Goal: Information Seeking & Learning: Find contact information

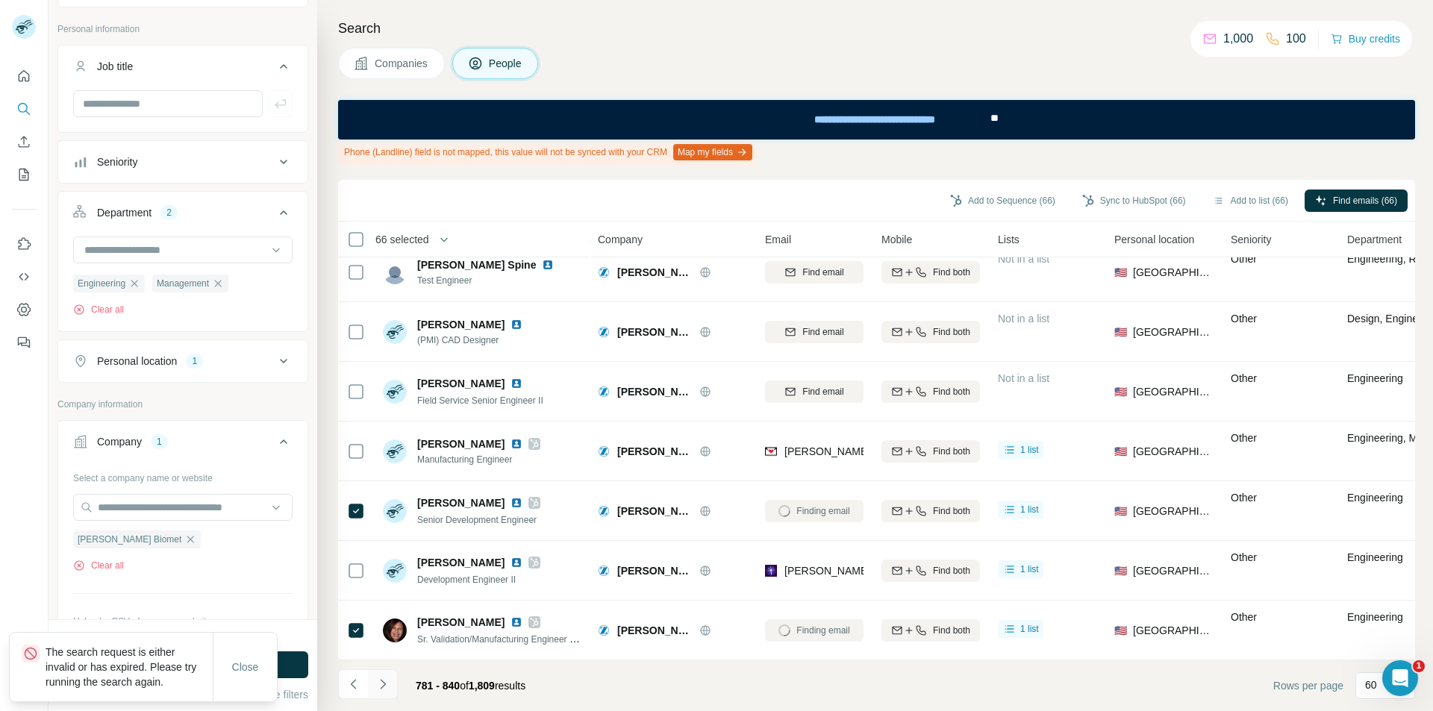
click at [383, 681] on icon "Navigate to next page" at bounding box center [382, 684] width 15 height 15
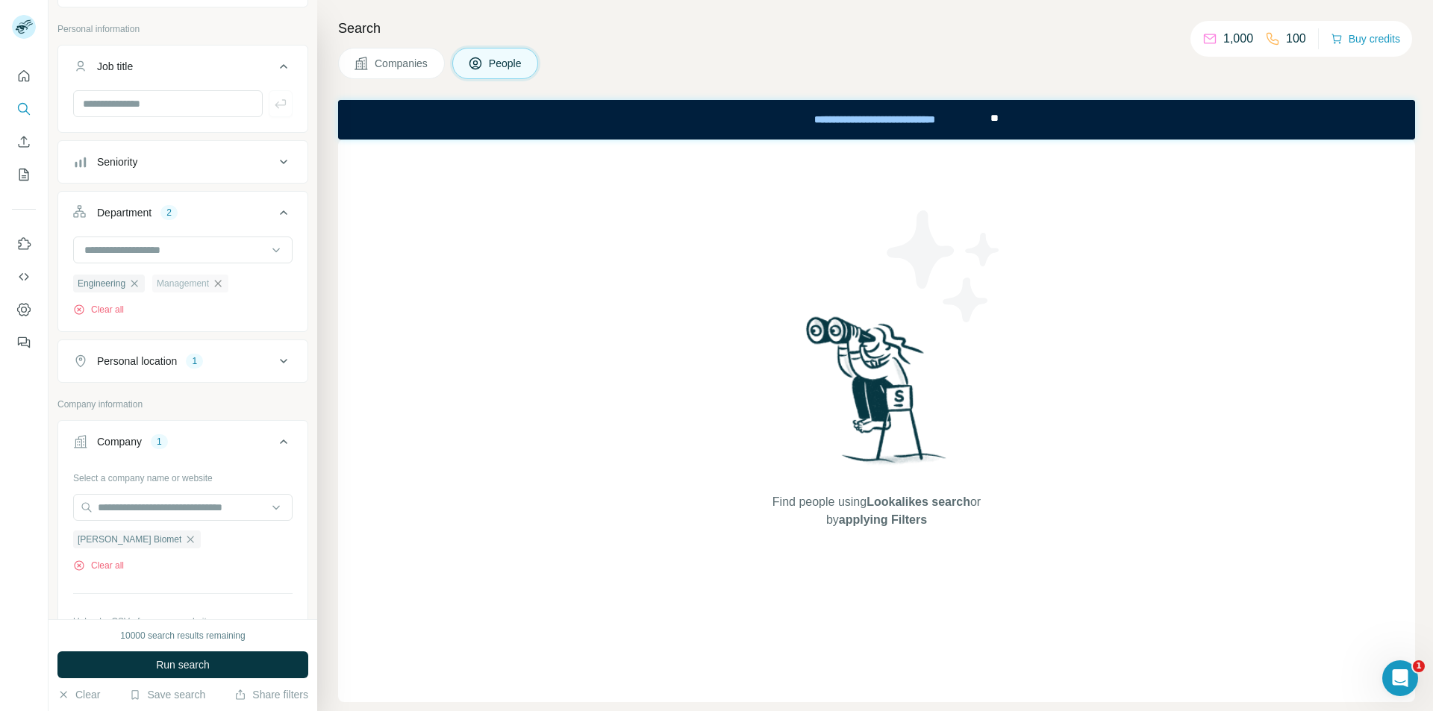
click at [218, 284] on icon "button" at bounding box center [218, 283] width 7 height 7
click at [178, 254] on input at bounding box center [175, 250] width 184 height 16
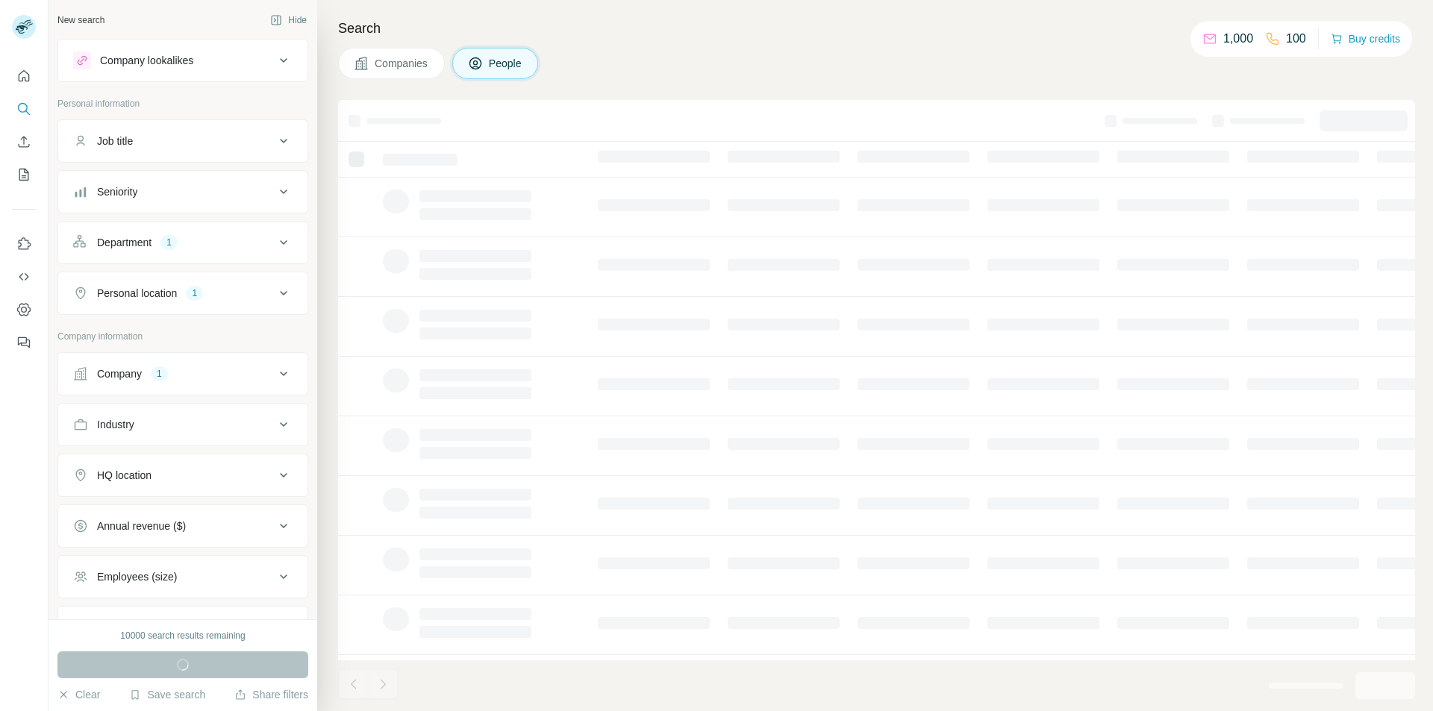
click at [190, 252] on button "Department 1" at bounding box center [182, 243] width 249 height 36
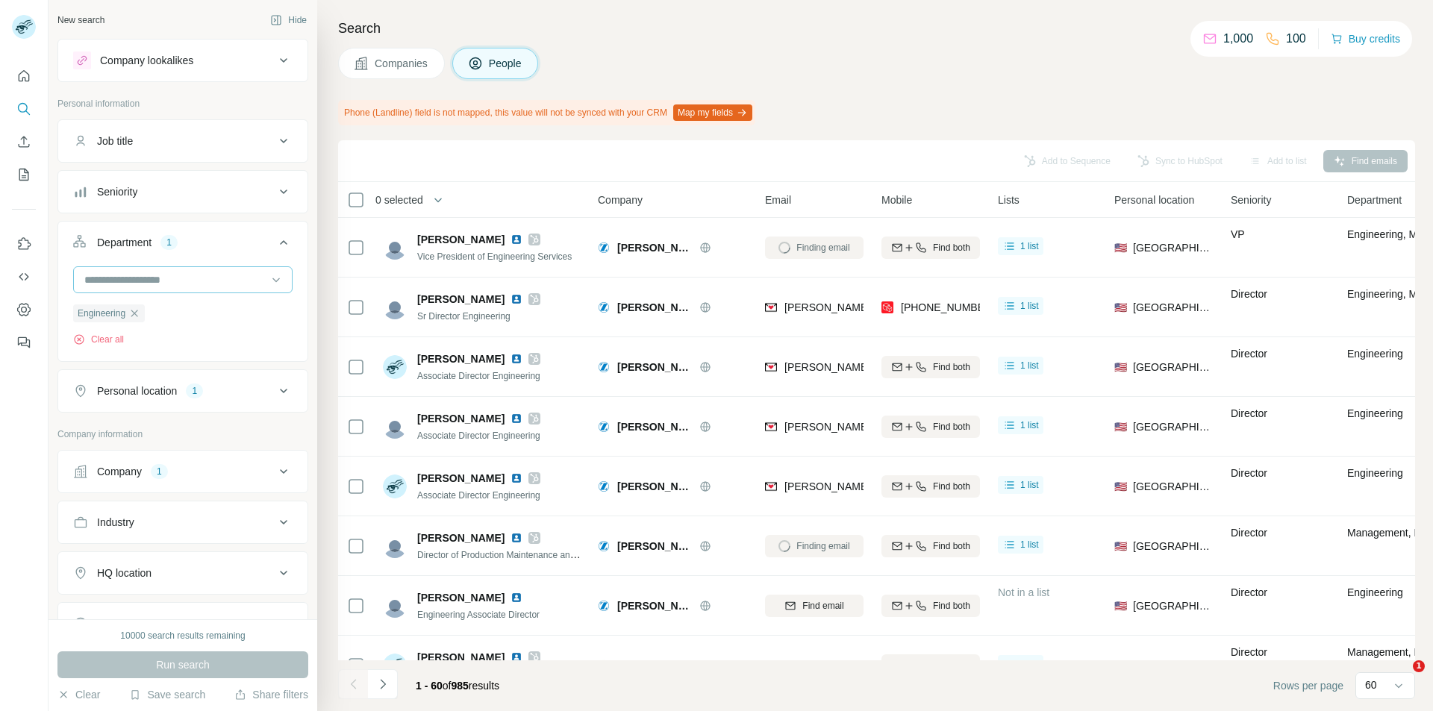
click at [138, 283] on input at bounding box center [175, 280] width 184 height 16
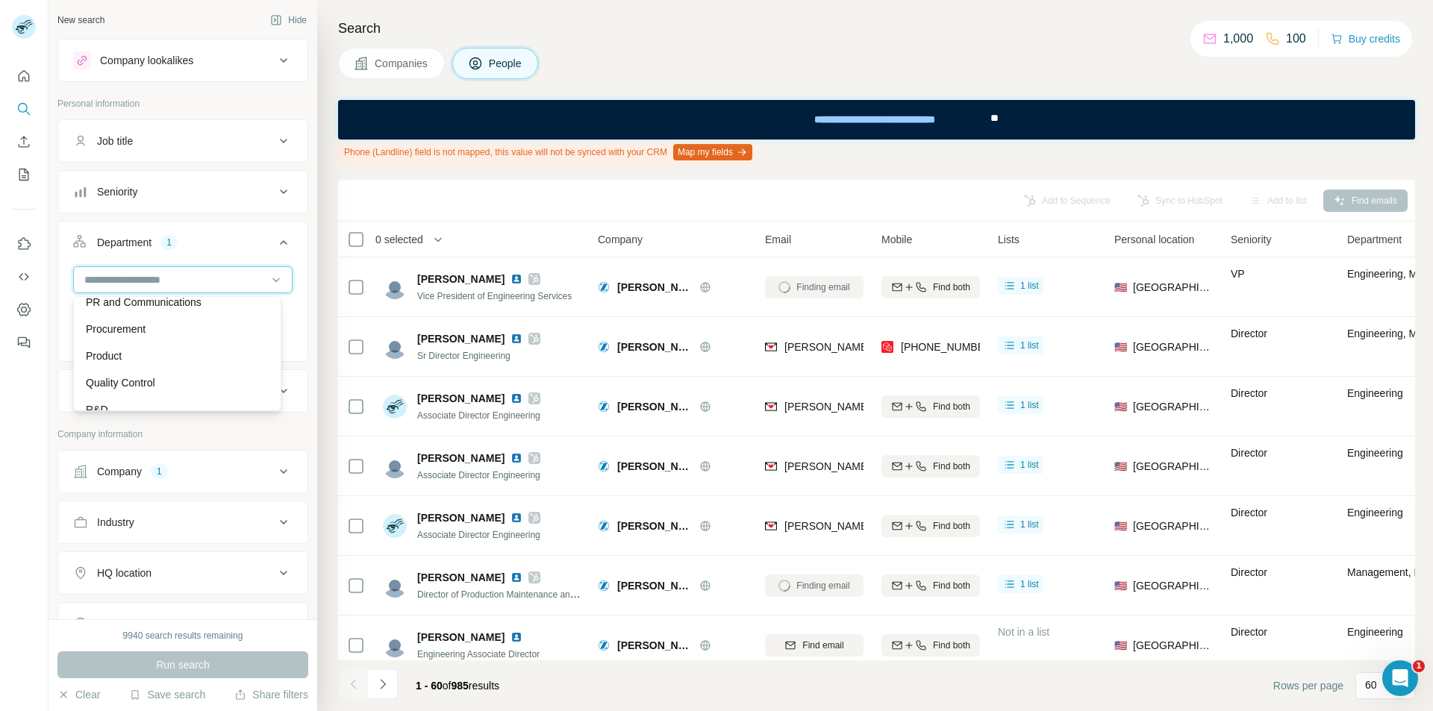
scroll to position [448, 0]
click at [131, 328] on p "Procurement" at bounding box center [116, 322] width 60 height 15
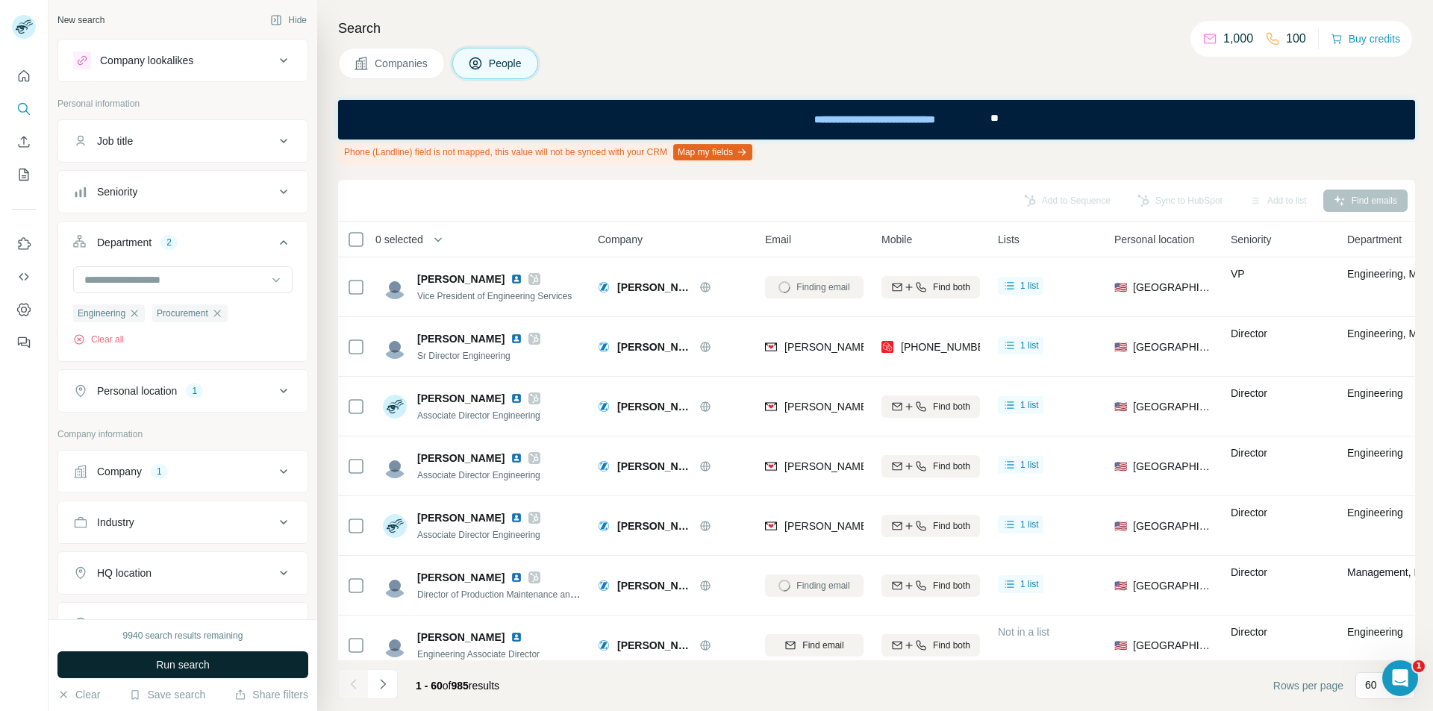
click at [209, 666] on span "Run search" at bounding box center [183, 665] width 54 height 15
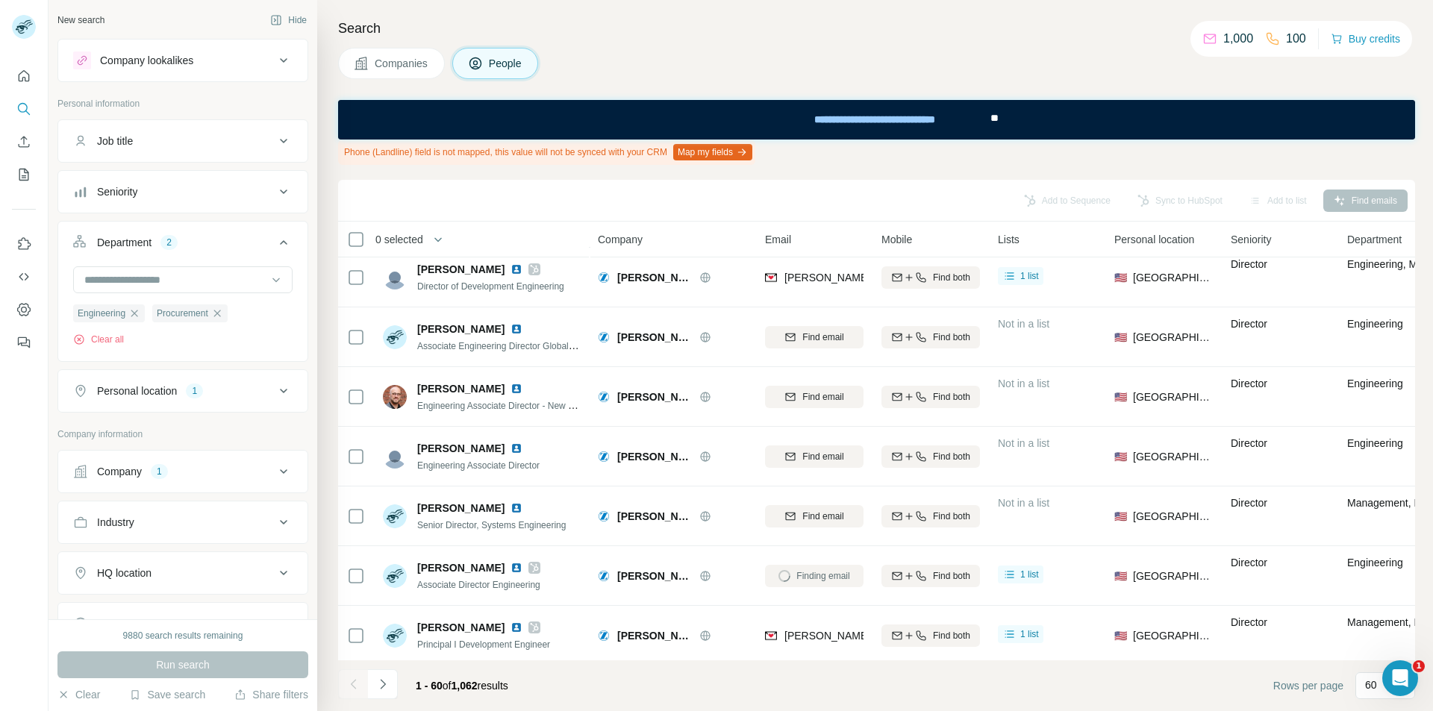
scroll to position [970, 0]
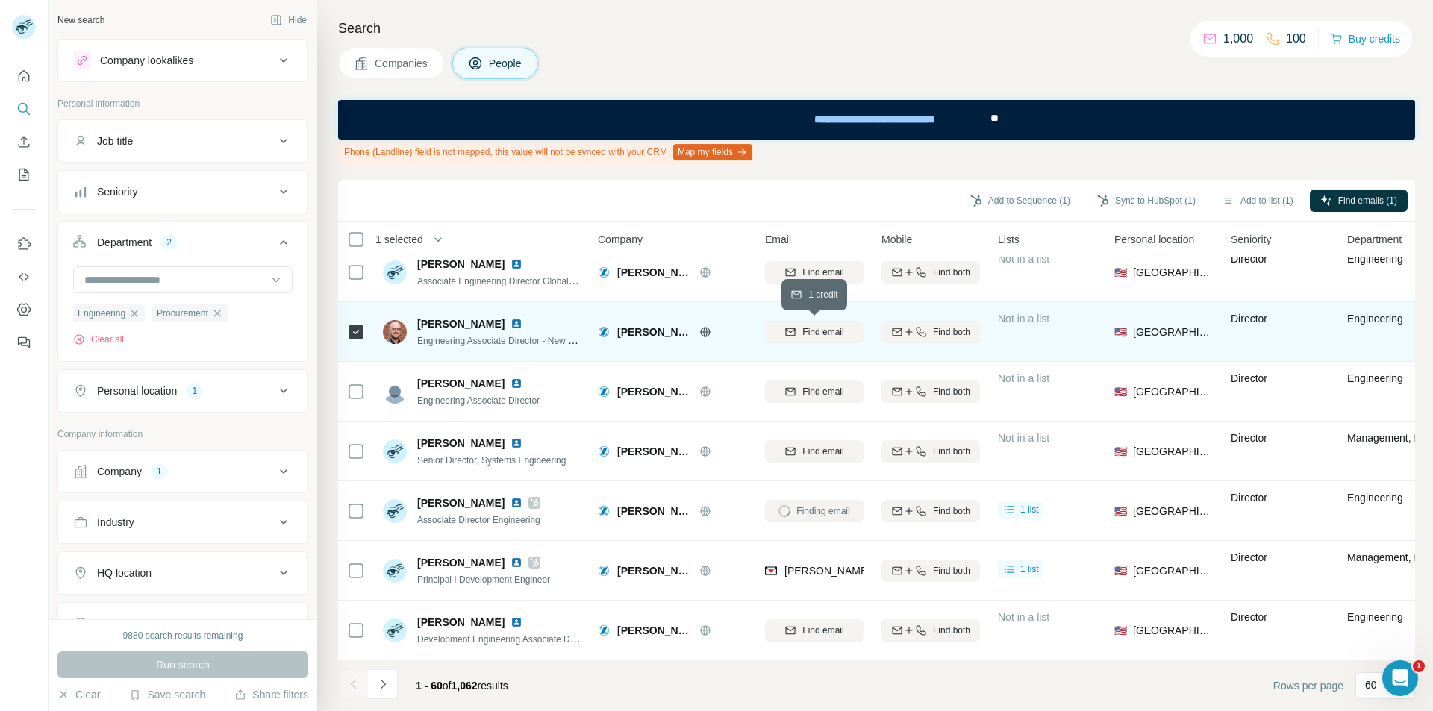
click at [806, 334] on span "Find email" at bounding box center [822, 331] width 41 height 13
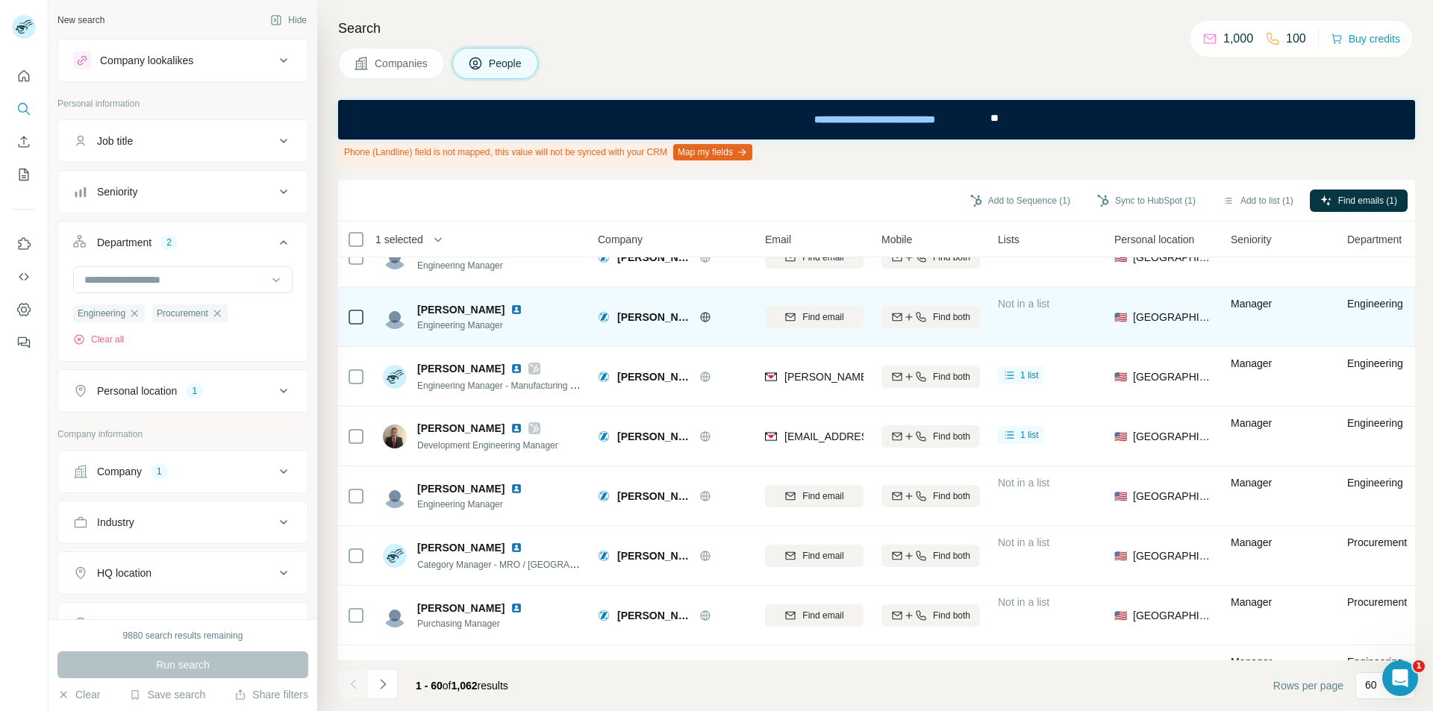
scroll to position [2687, 0]
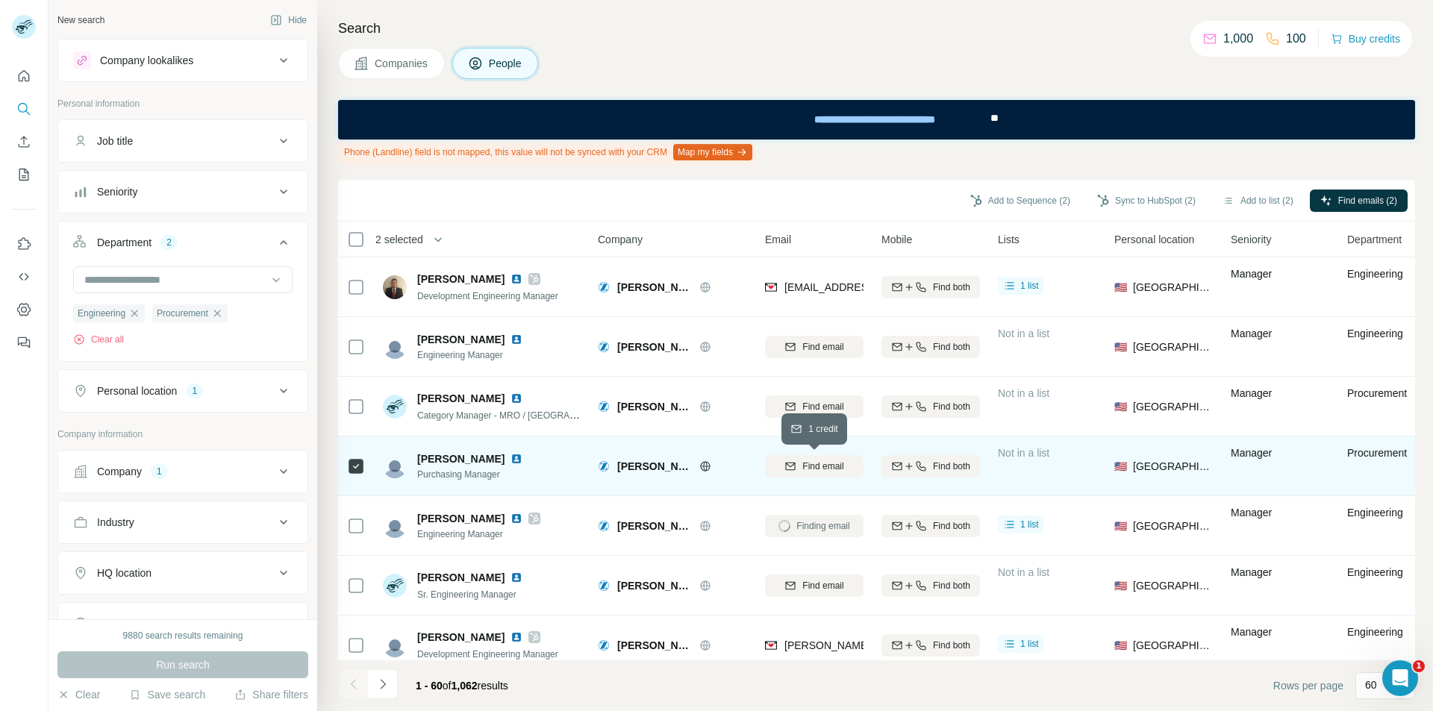
click at [778, 465] on div "Find email" at bounding box center [814, 466] width 99 height 13
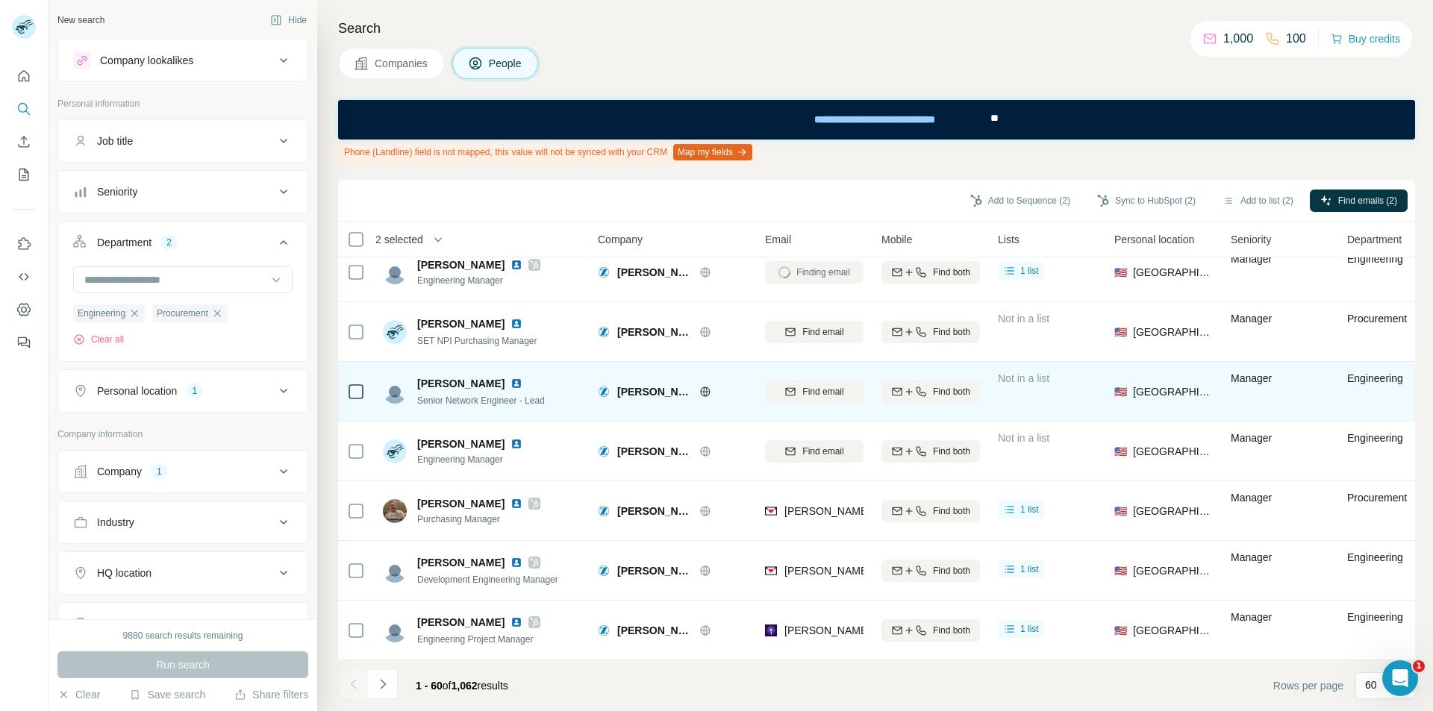
scroll to position [3187, 0]
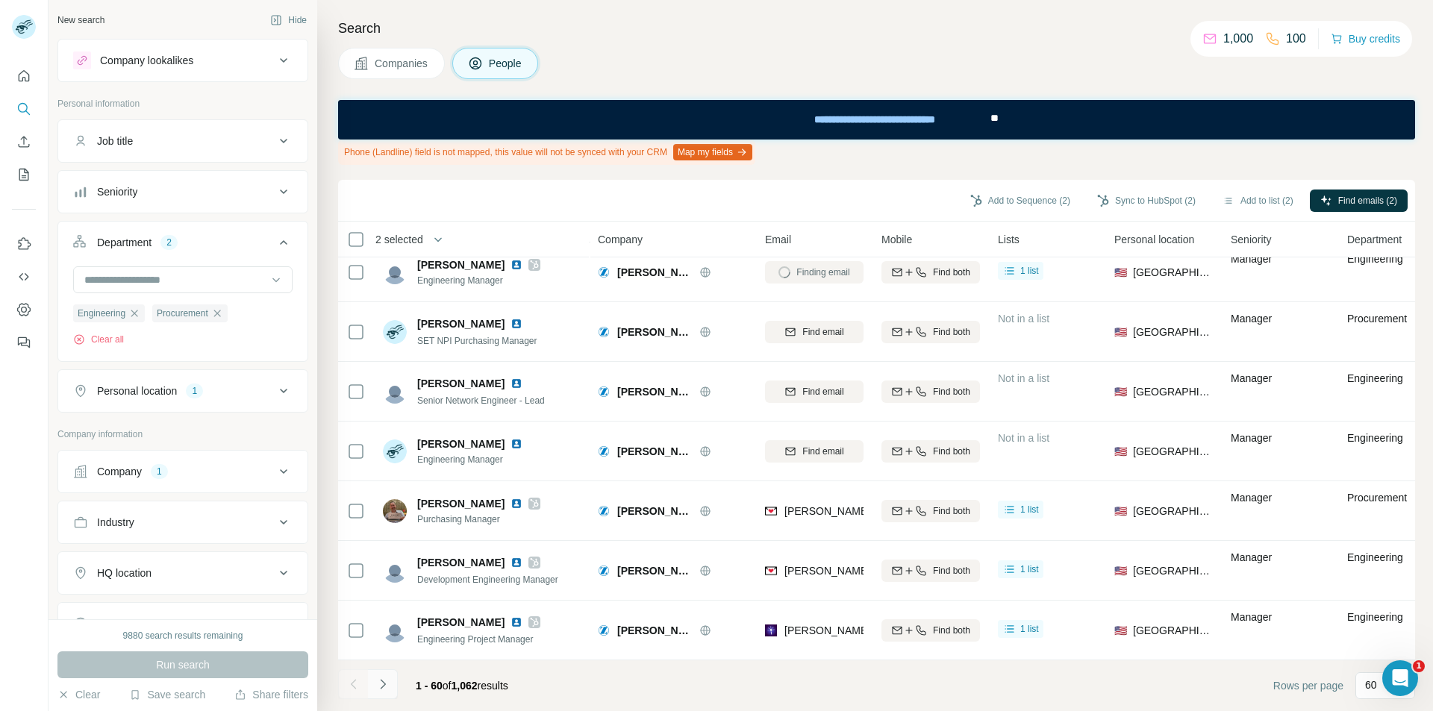
click at [387, 686] on icon "Navigate to next page" at bounding box center [382, 684] width 15 height 15
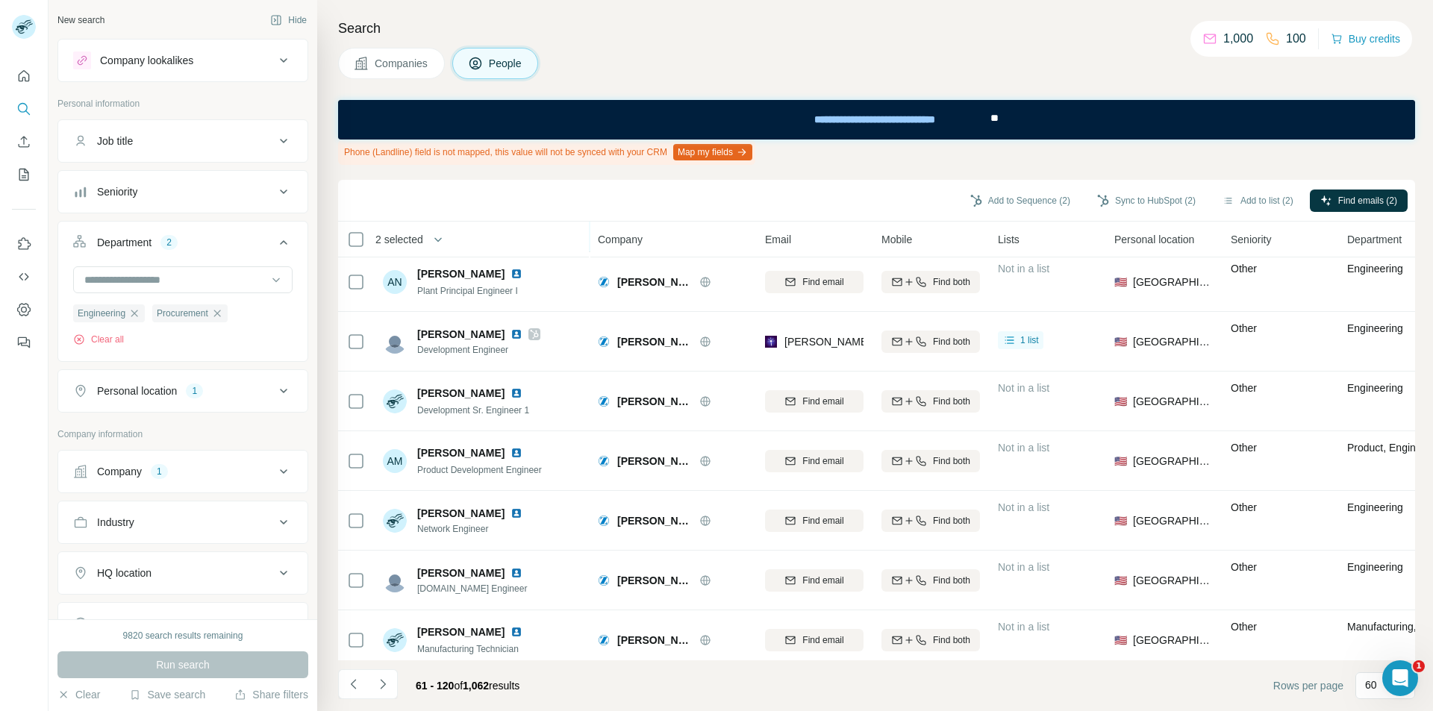
scroll to position [2239, 0]
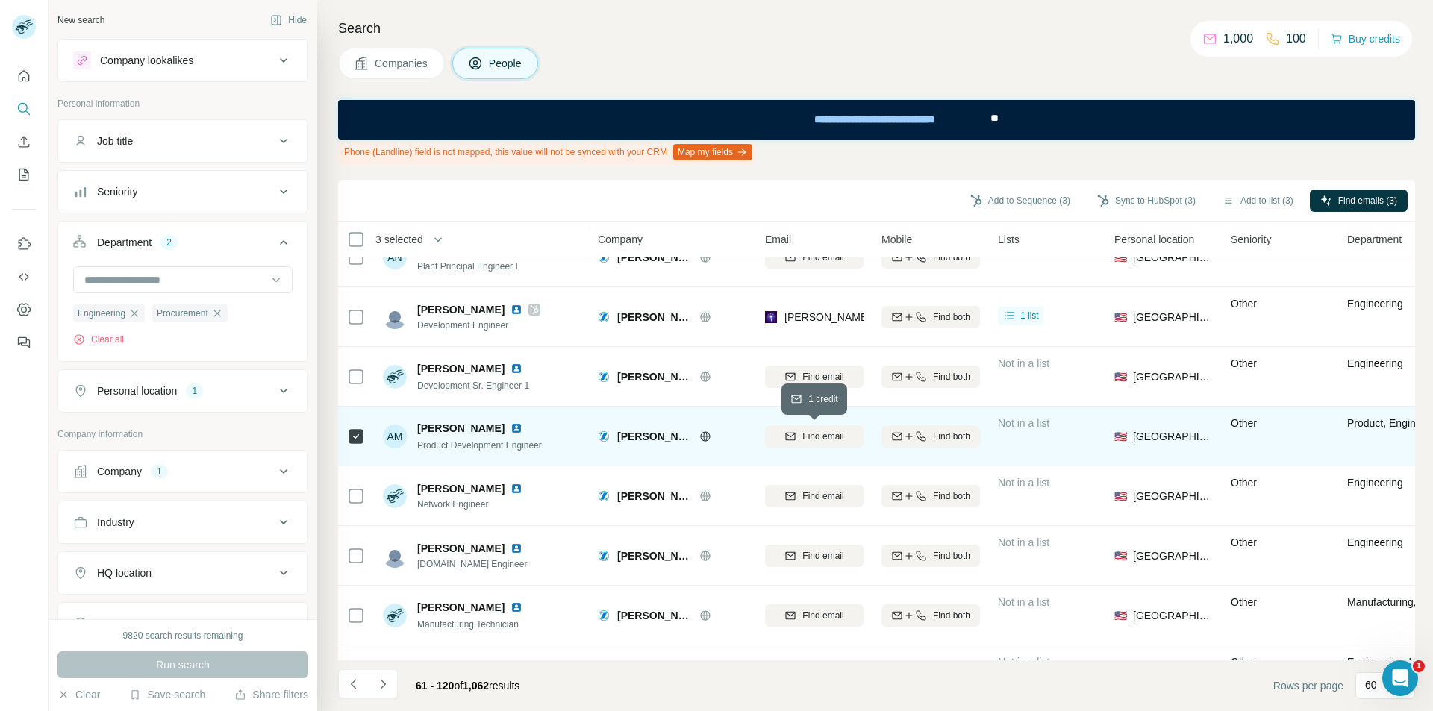
click at [781, 436] on div "Find email" at bounding box center [814, 436] width 99 height 13
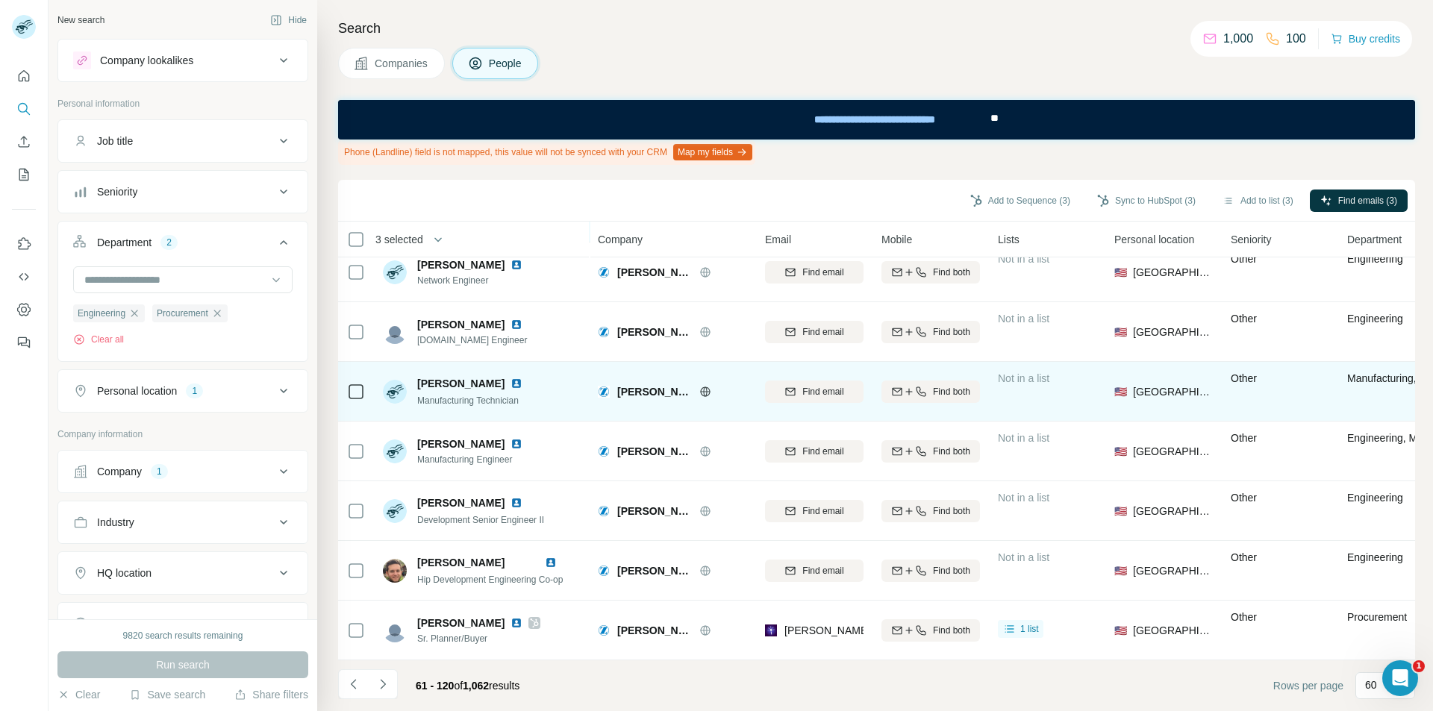
scroll to position [2537, 0]
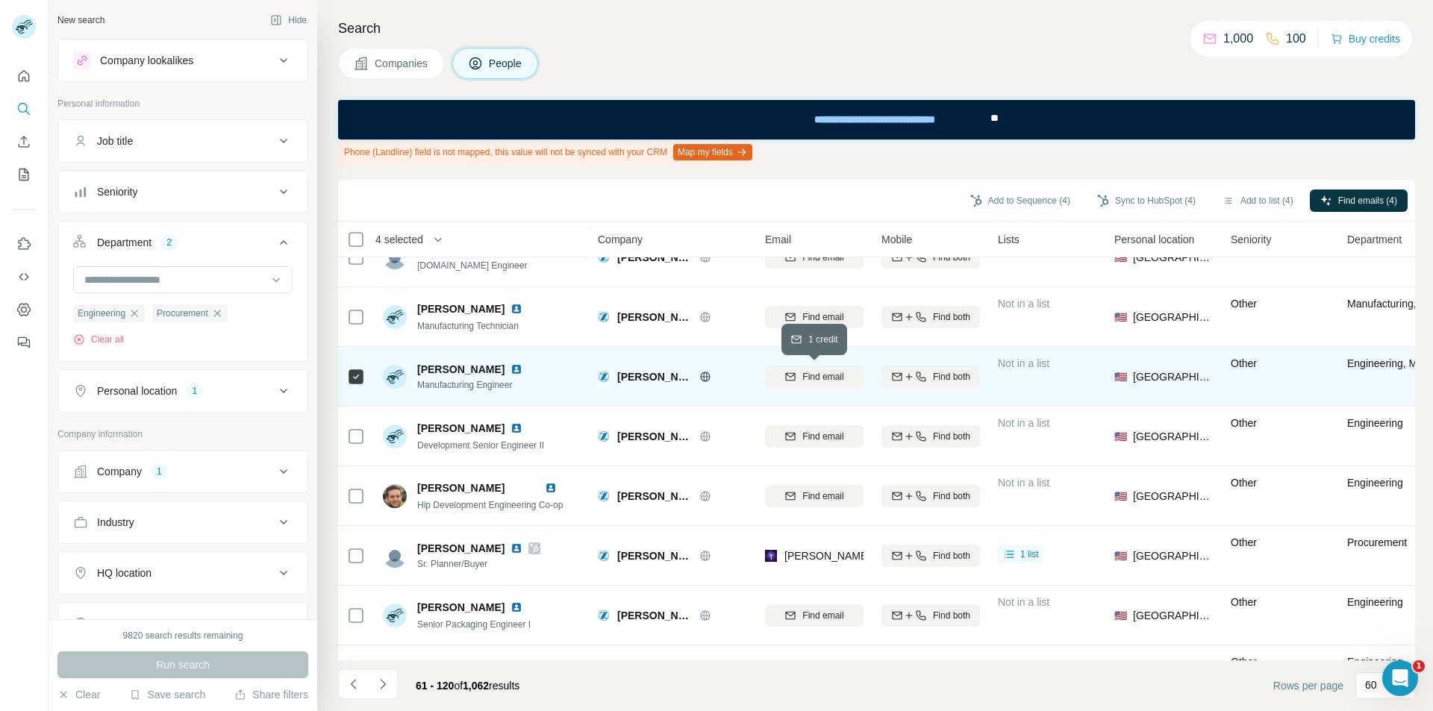
click at [806, 378] on span "Find email" at bounding box center [822, 376] width 41 height 13
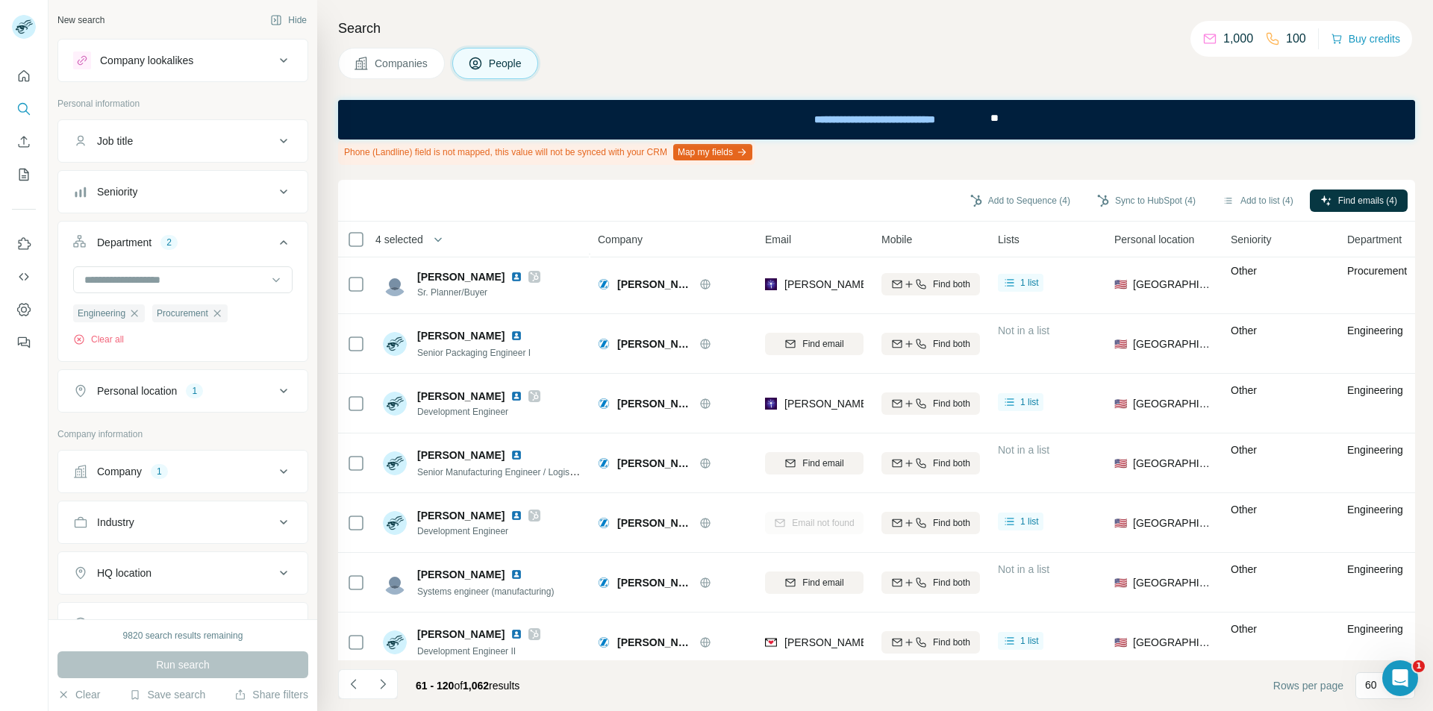
scroll to position [2836, 0]
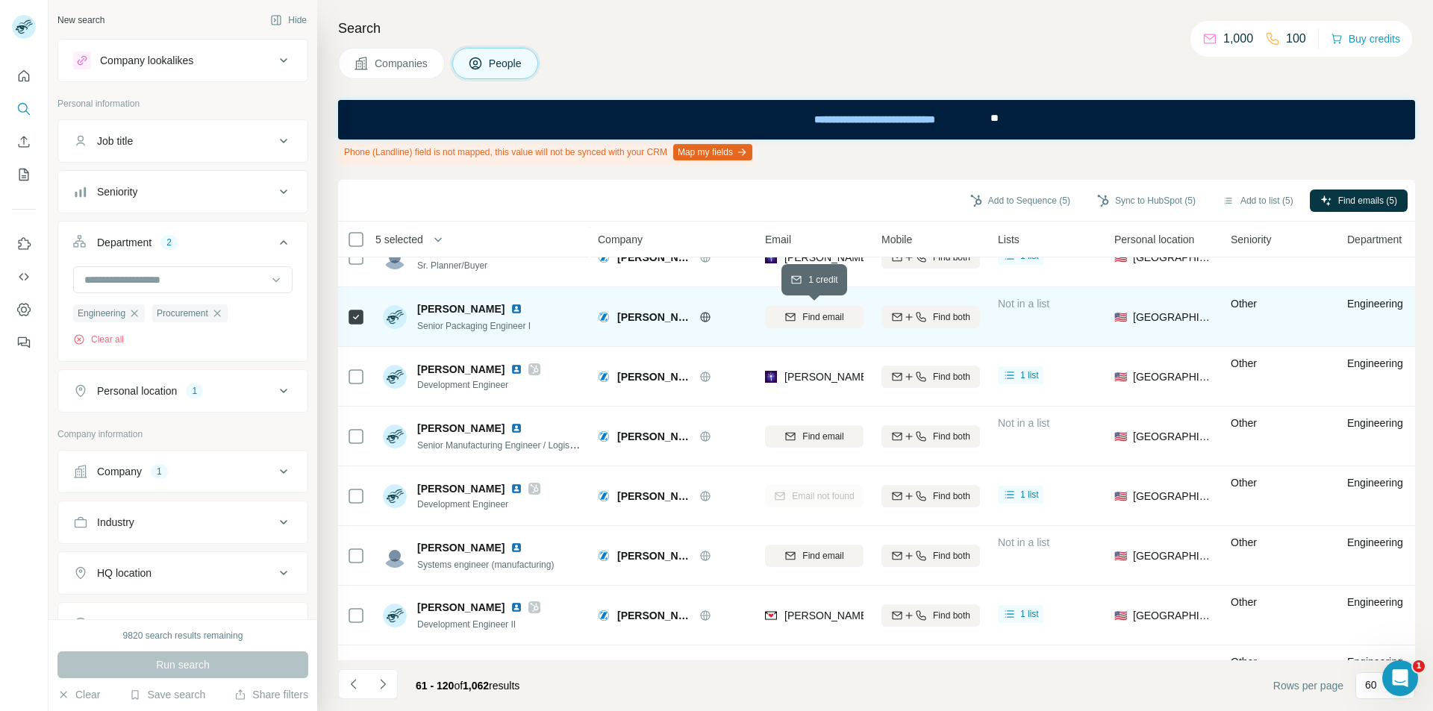
click at [796, 322] on icon "button" at bounding box center [790, 317] width 12 height 12
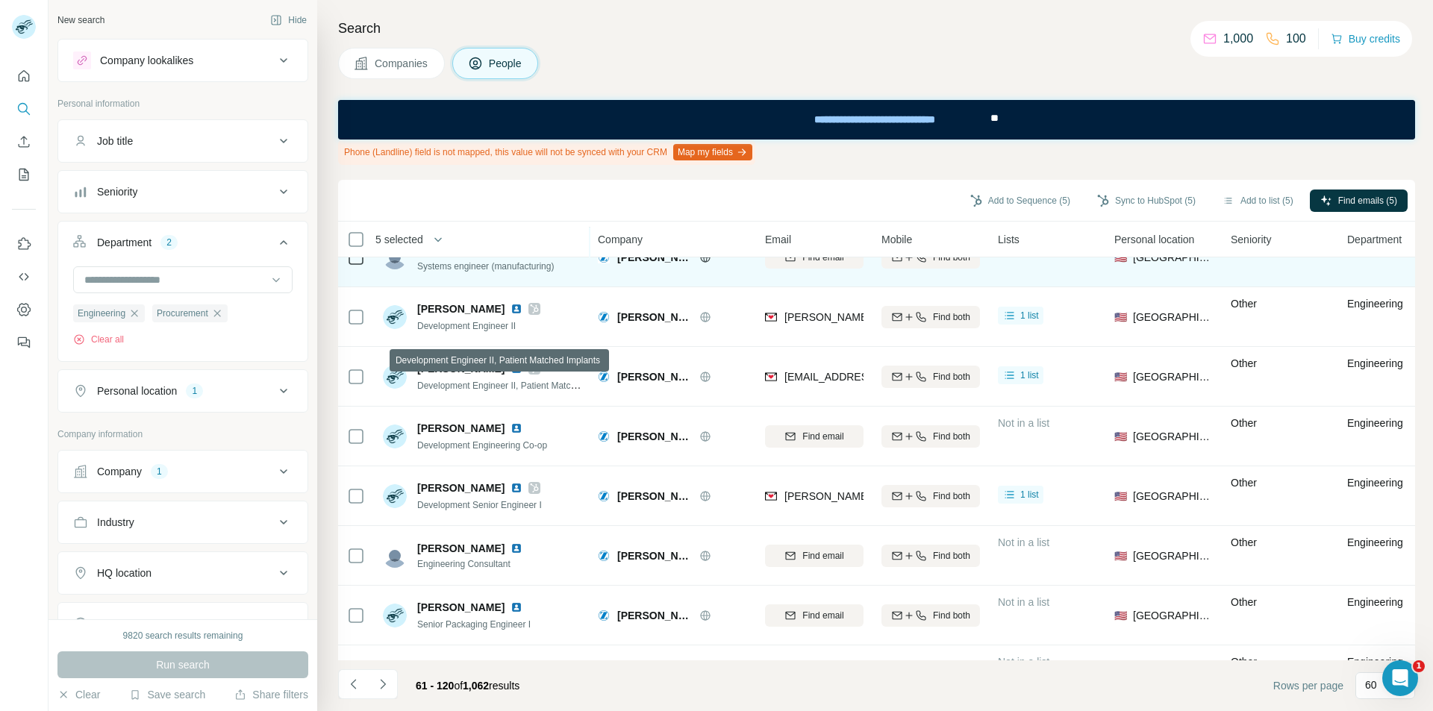
scroll to position [3187, 0]
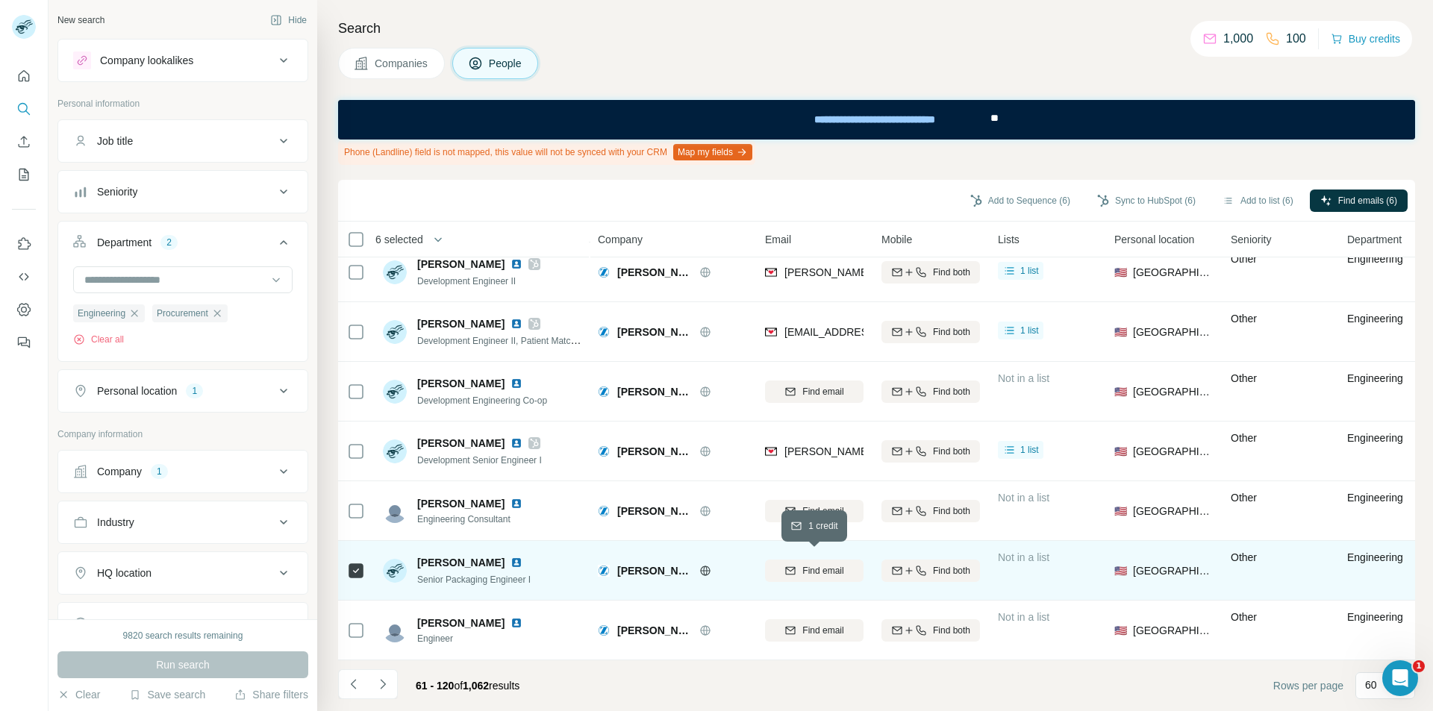
click at [822, 566] on span "Find email" at bounding box center [822, 570] width 41 height 13
click at [389, 684] on icon "Navigate to next page" at bounding box center [382, 684] width 15 height 15
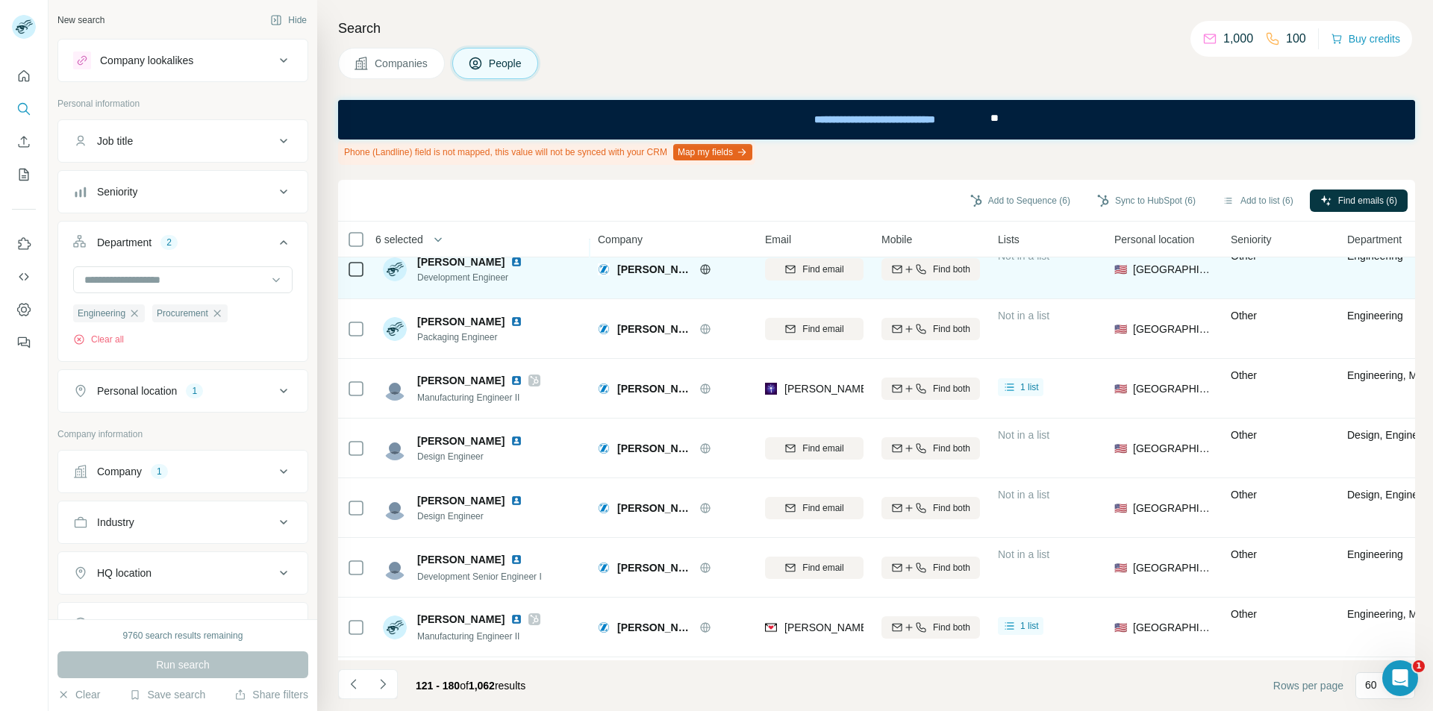
scroll to position [224, 0]
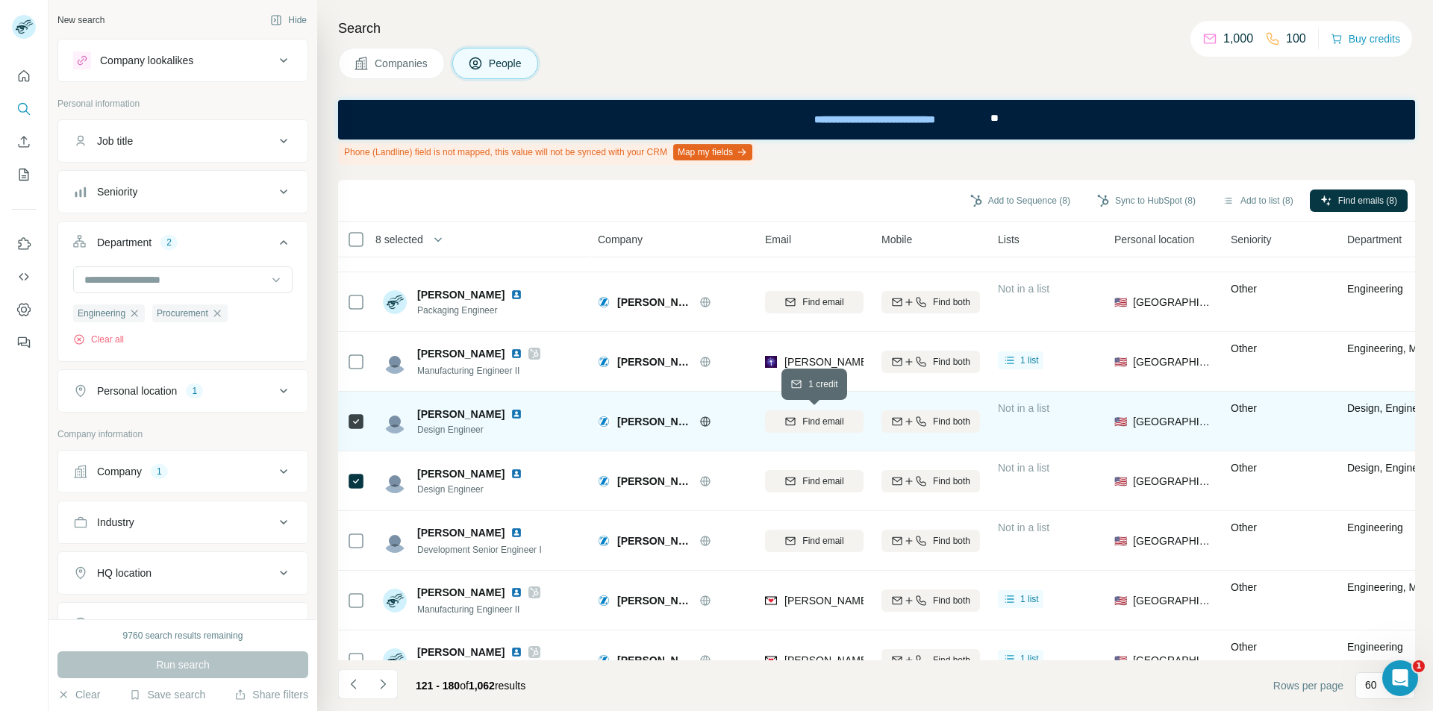
click at [816, 424] on span "Find email" at bounding box center [822, 421] width 41 height 13
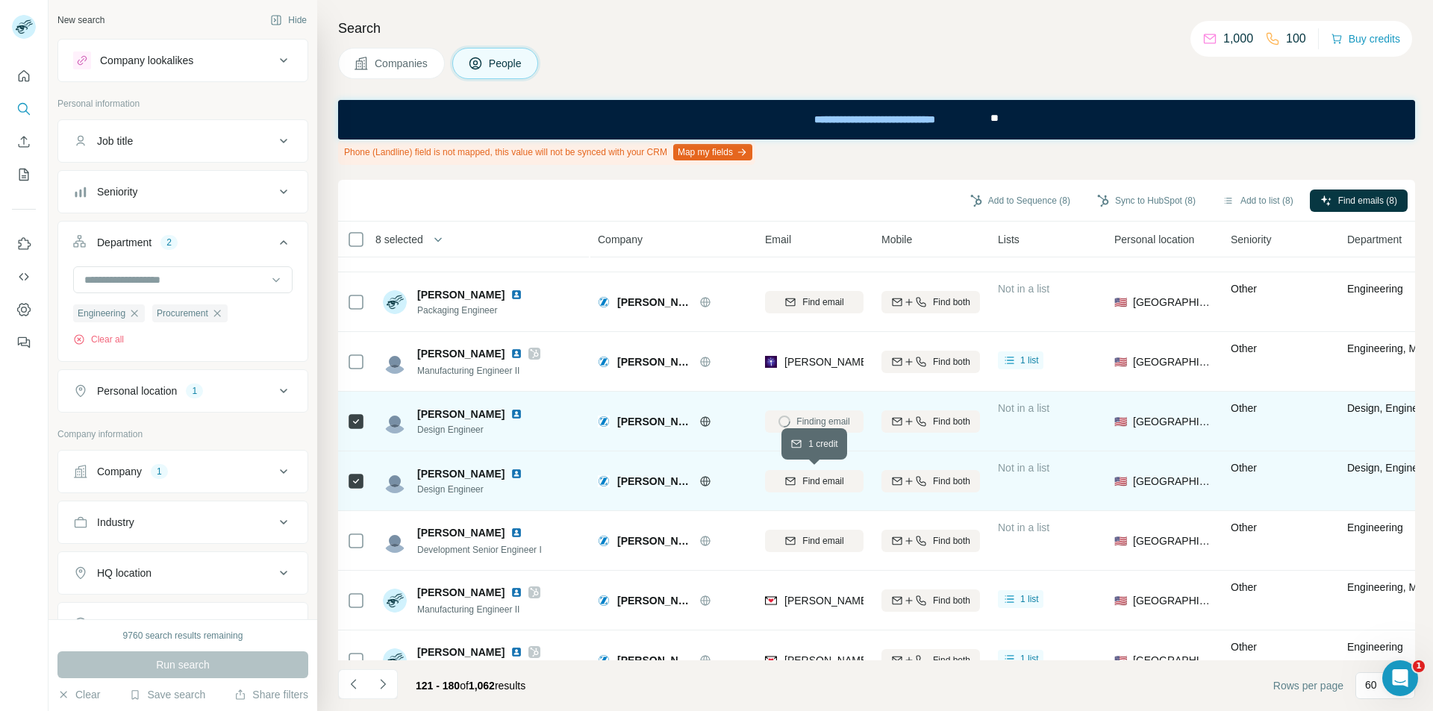
click at [810, 478] on span "Find email" at bounding box center [822, 481] width 41 height 13
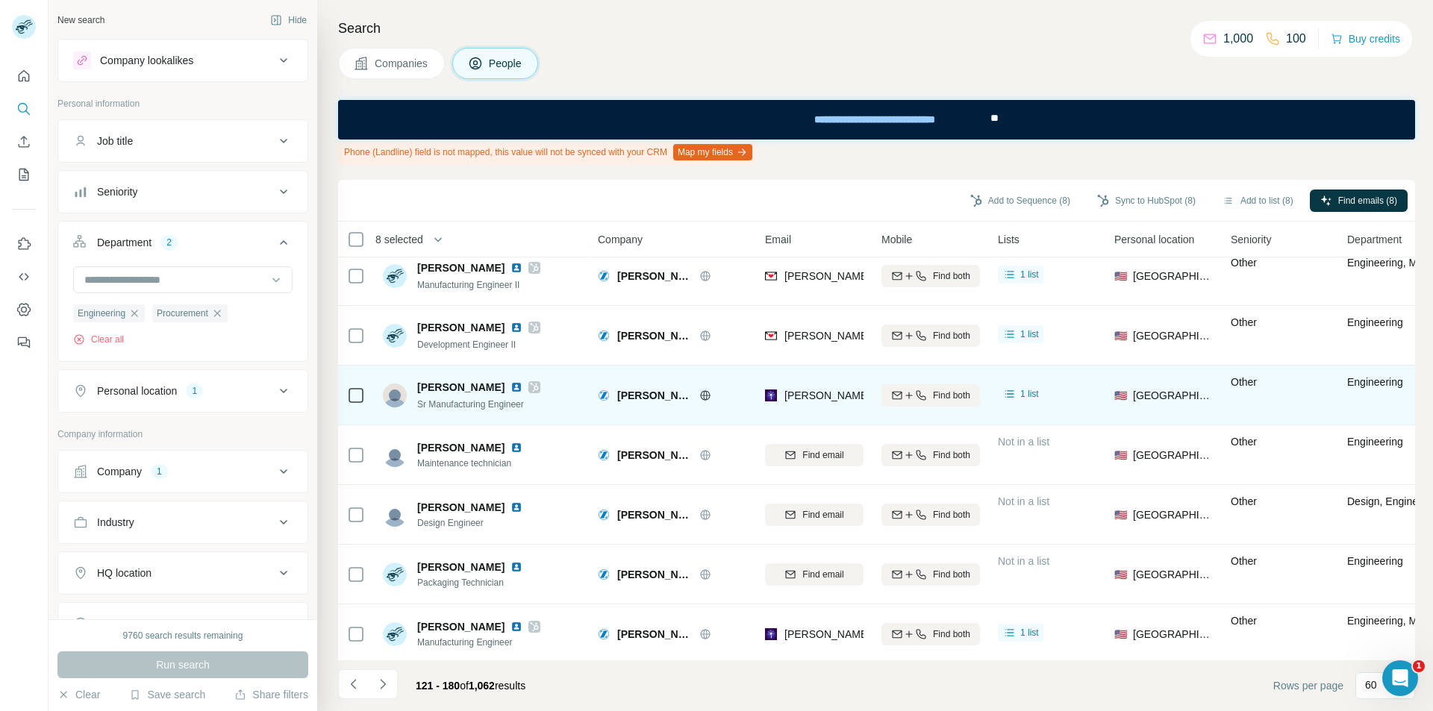
scroll to position [597, 0]
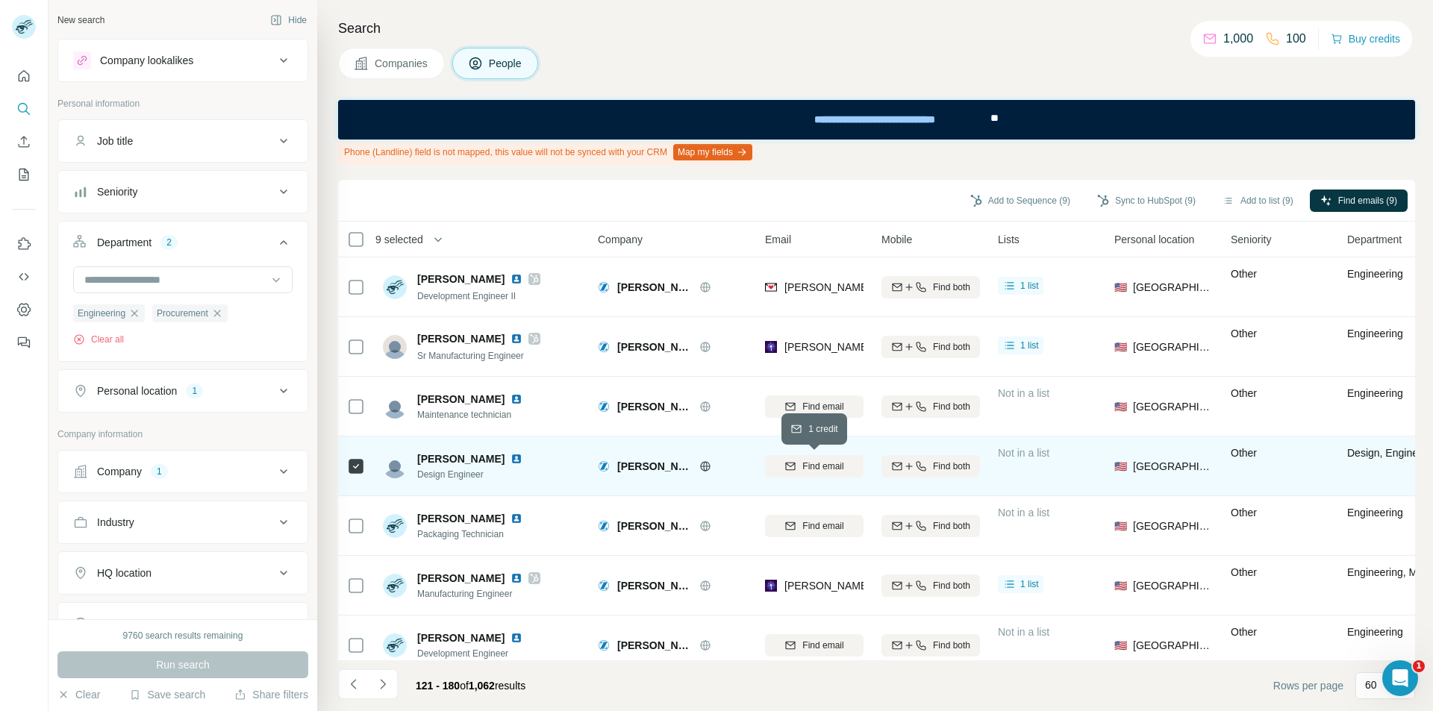
click at [776, 469] on div "Find email" at bounding box center [814, 466] width 99 height 13
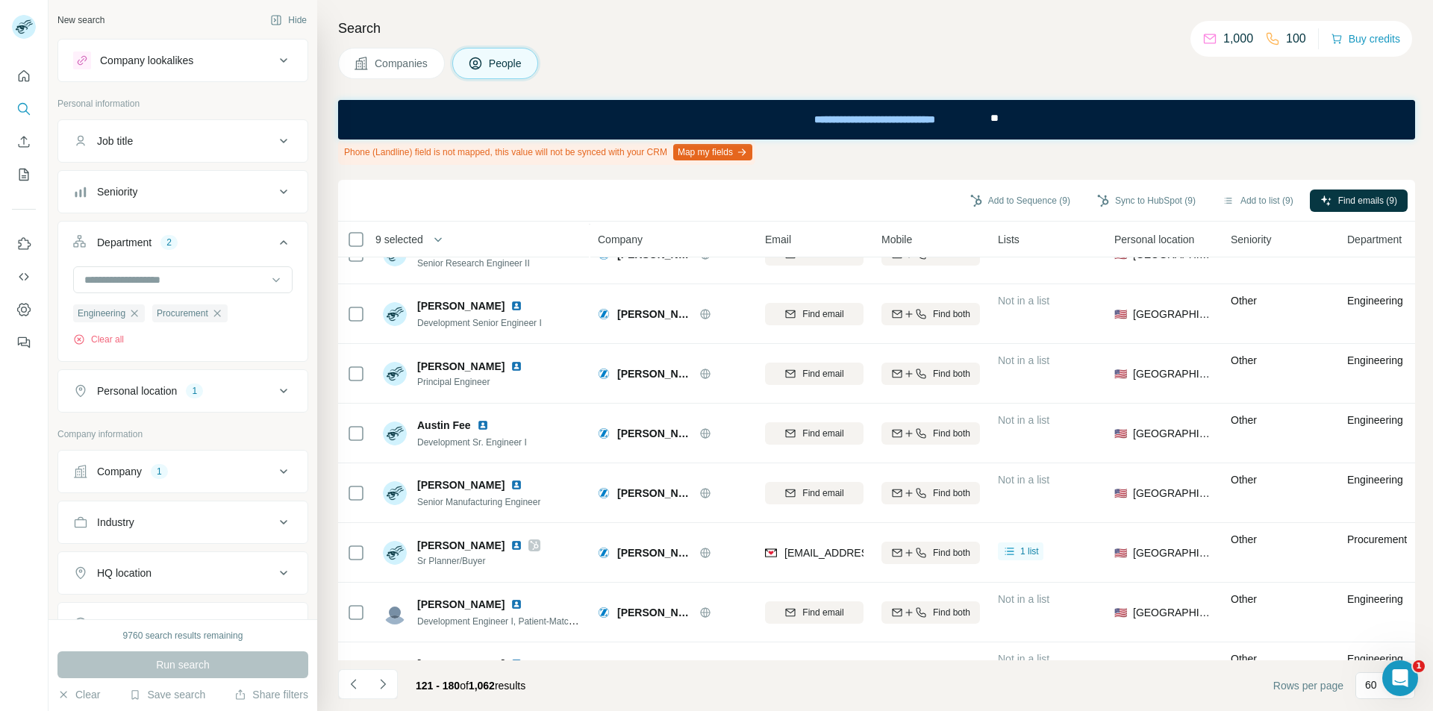
scroll to position [2388, 0]
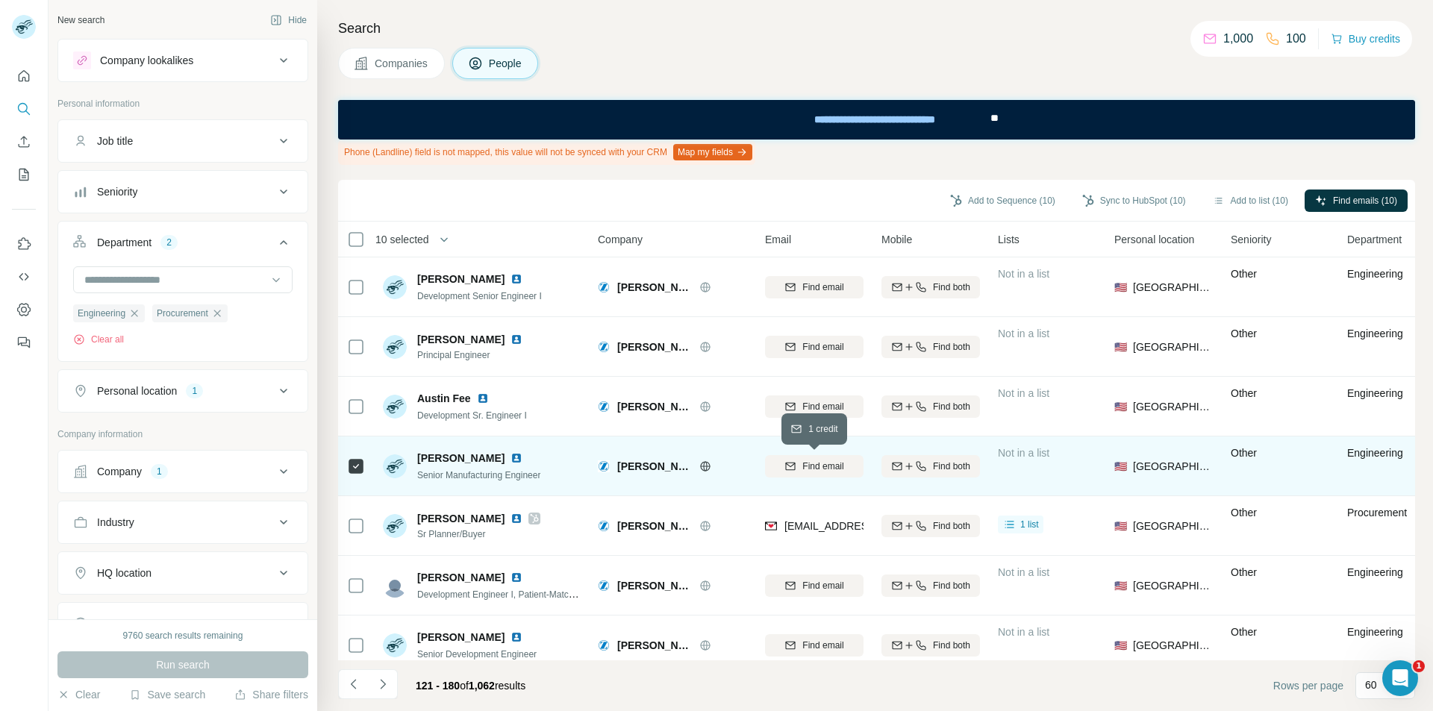
click at [819, 472] on span "Find email" at bounding box center [822, 466] width 41 height 13
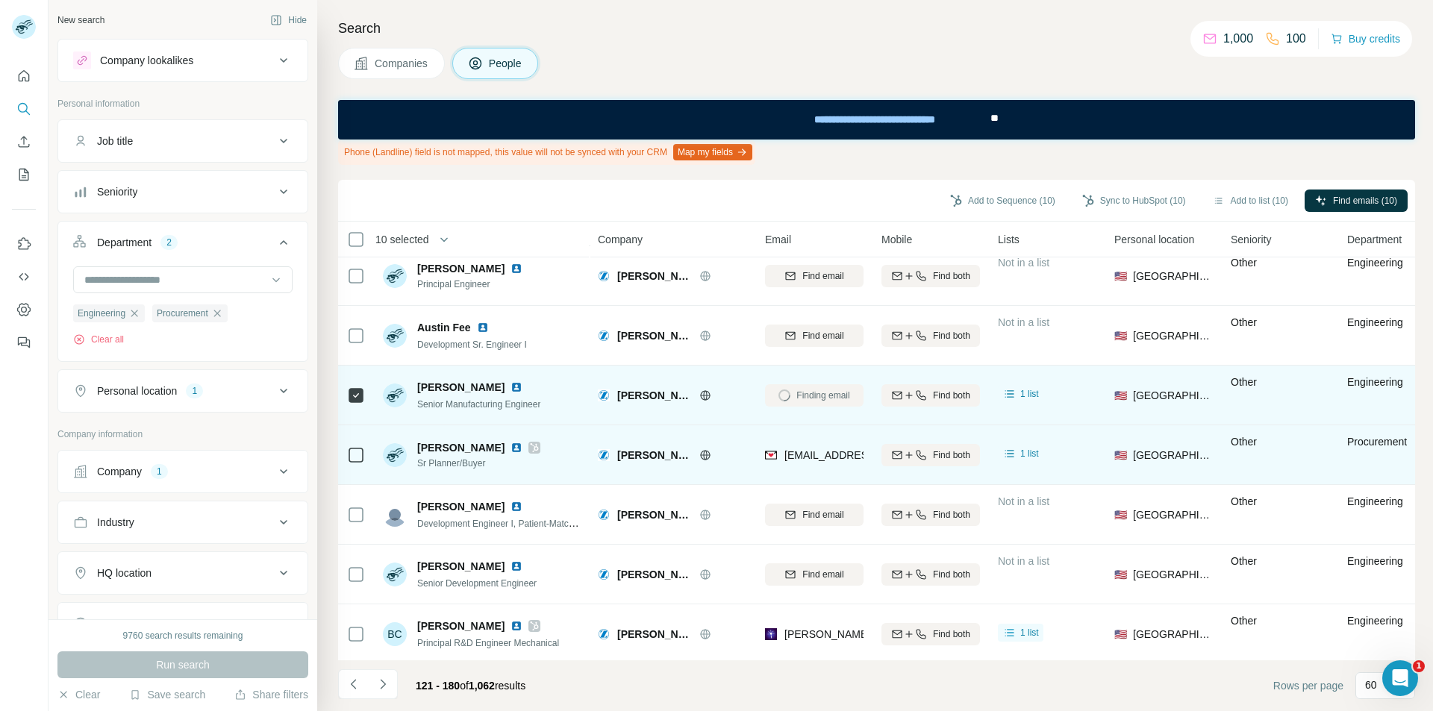
scroll to position [2463, 0]
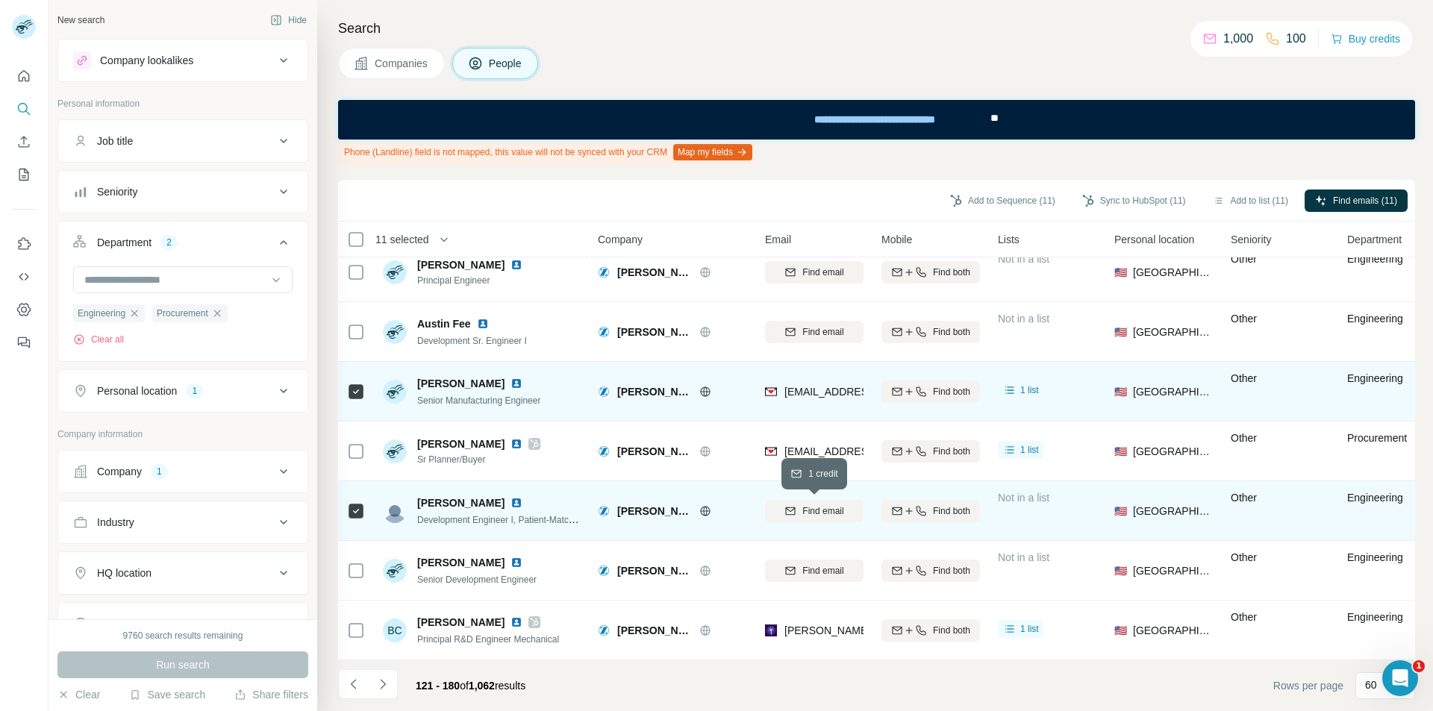
click at [798, 519] on button "Find email" at bounding box center [814, 511] width 99 height 22
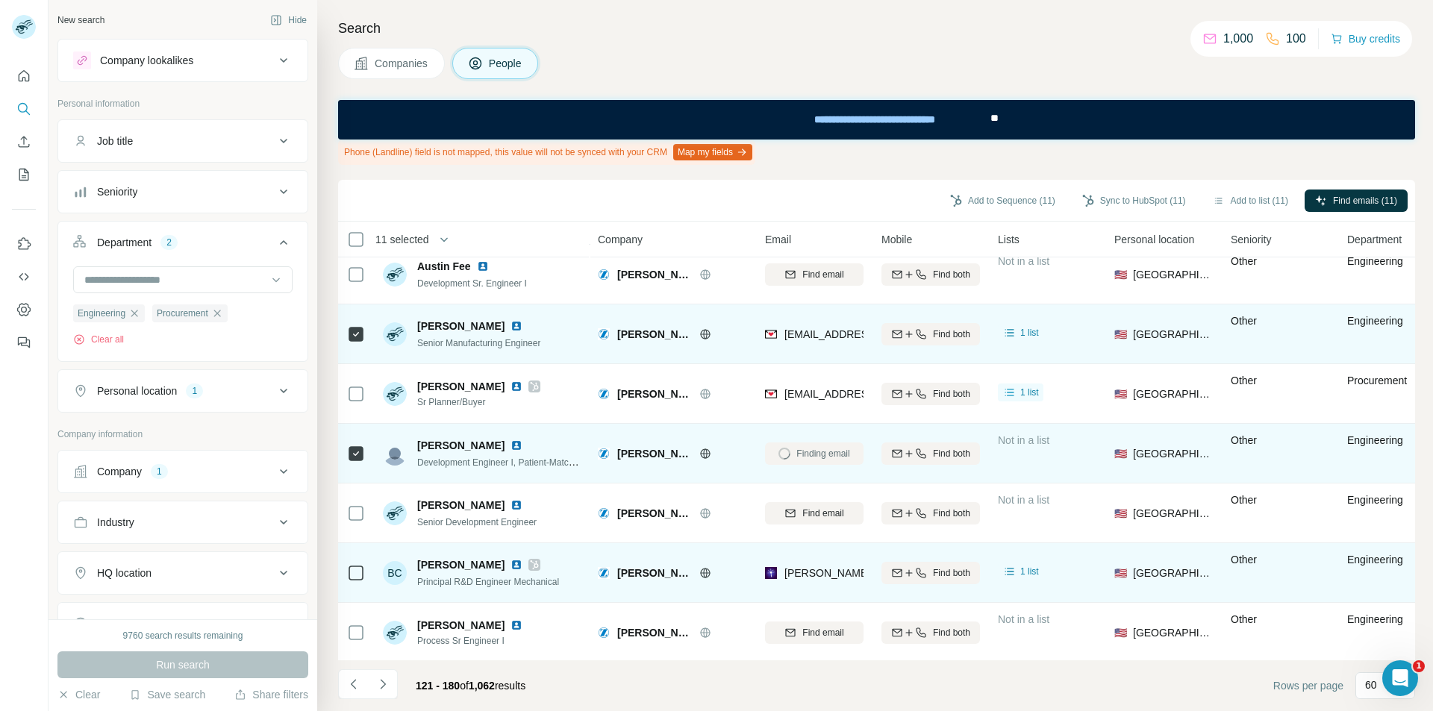
scroll to position [2537, 0]
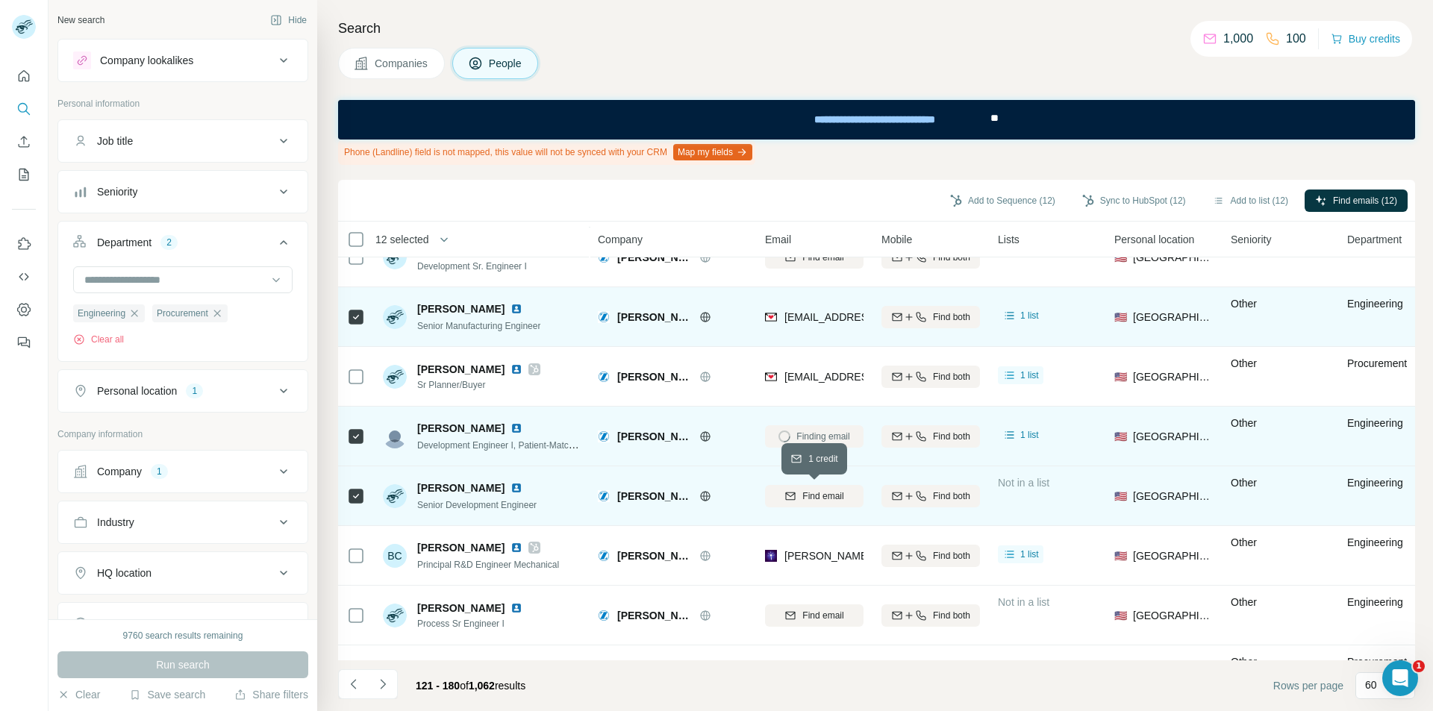
click at [813, 503] on button "Find email" at bounding box center [814, 496] width 99 height 22
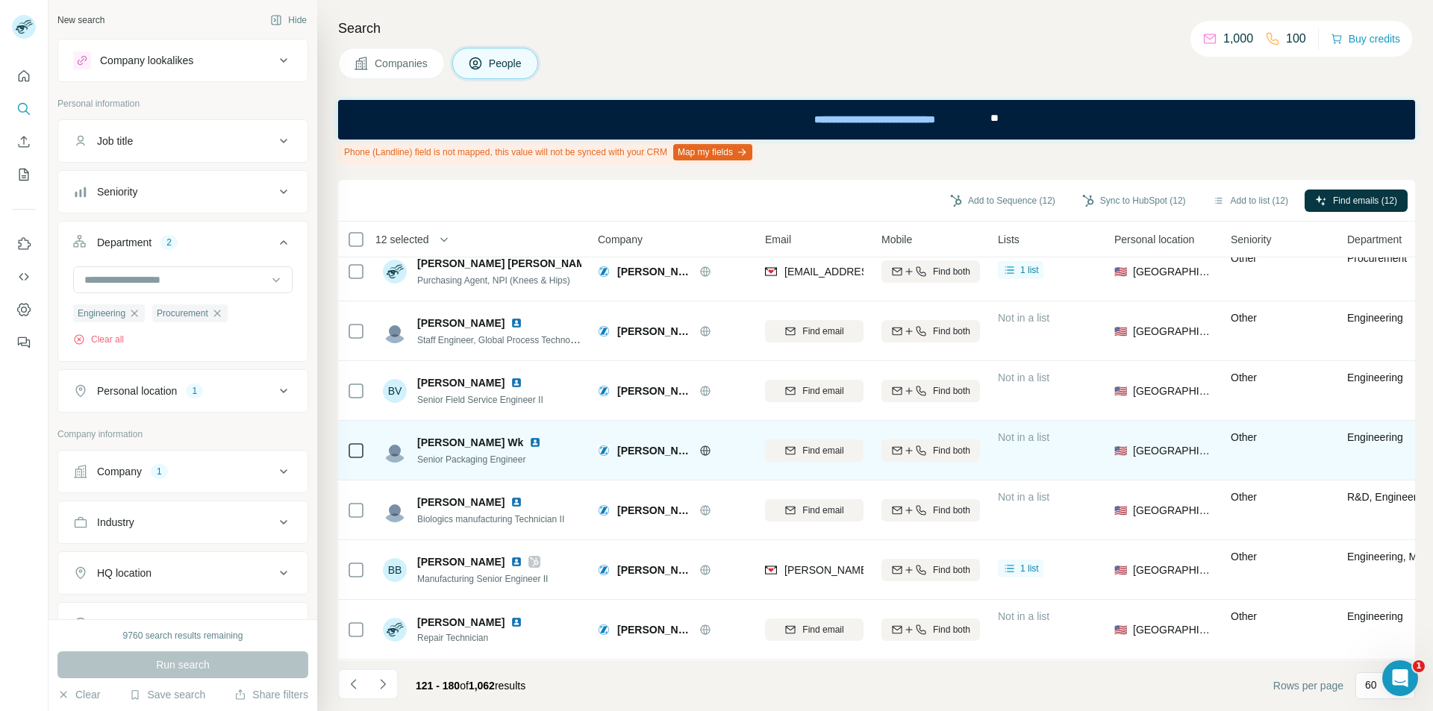
scroll to position [3135, 0]
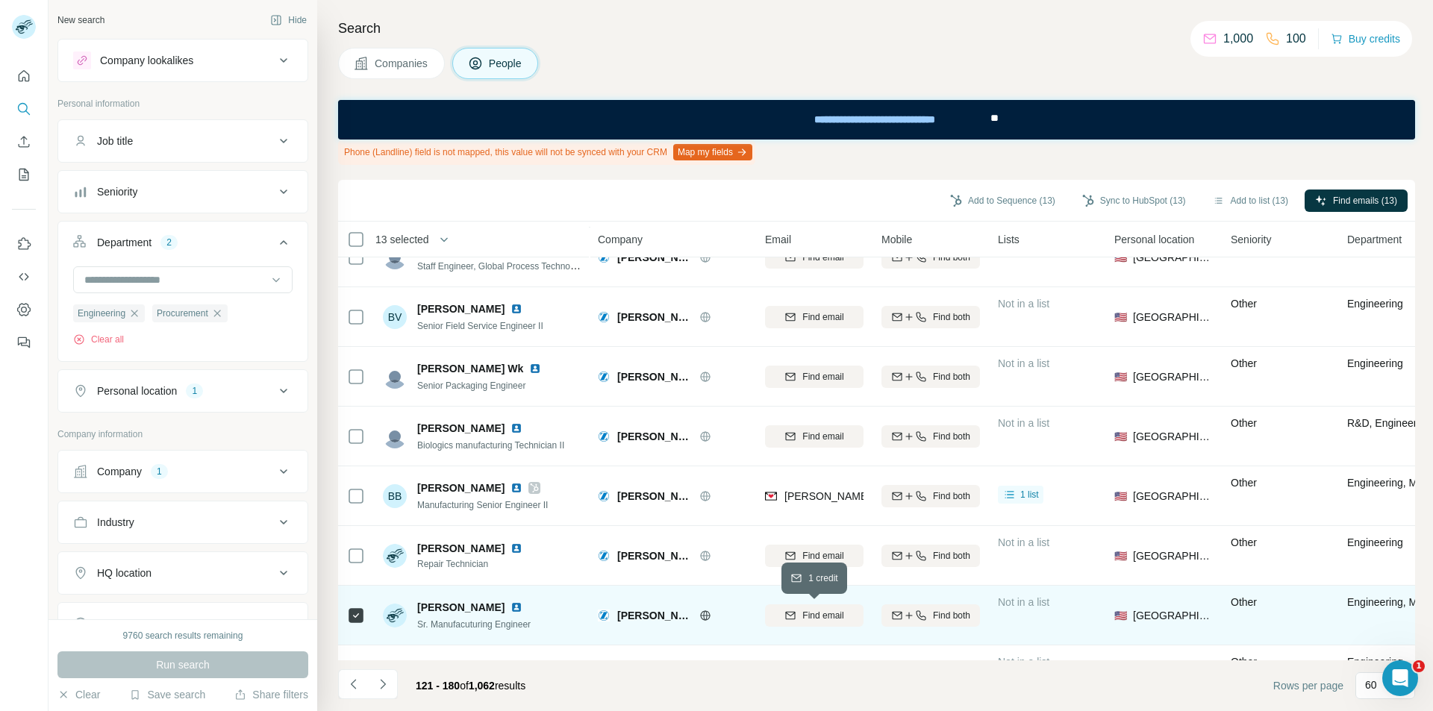
click at [800, 616] on div "Find email" at bounding box center [814, 615] width 99 height 13
click at [383, 684] on icon "Navigate to next page" at bounding box center [382, 684] width 15 height 15
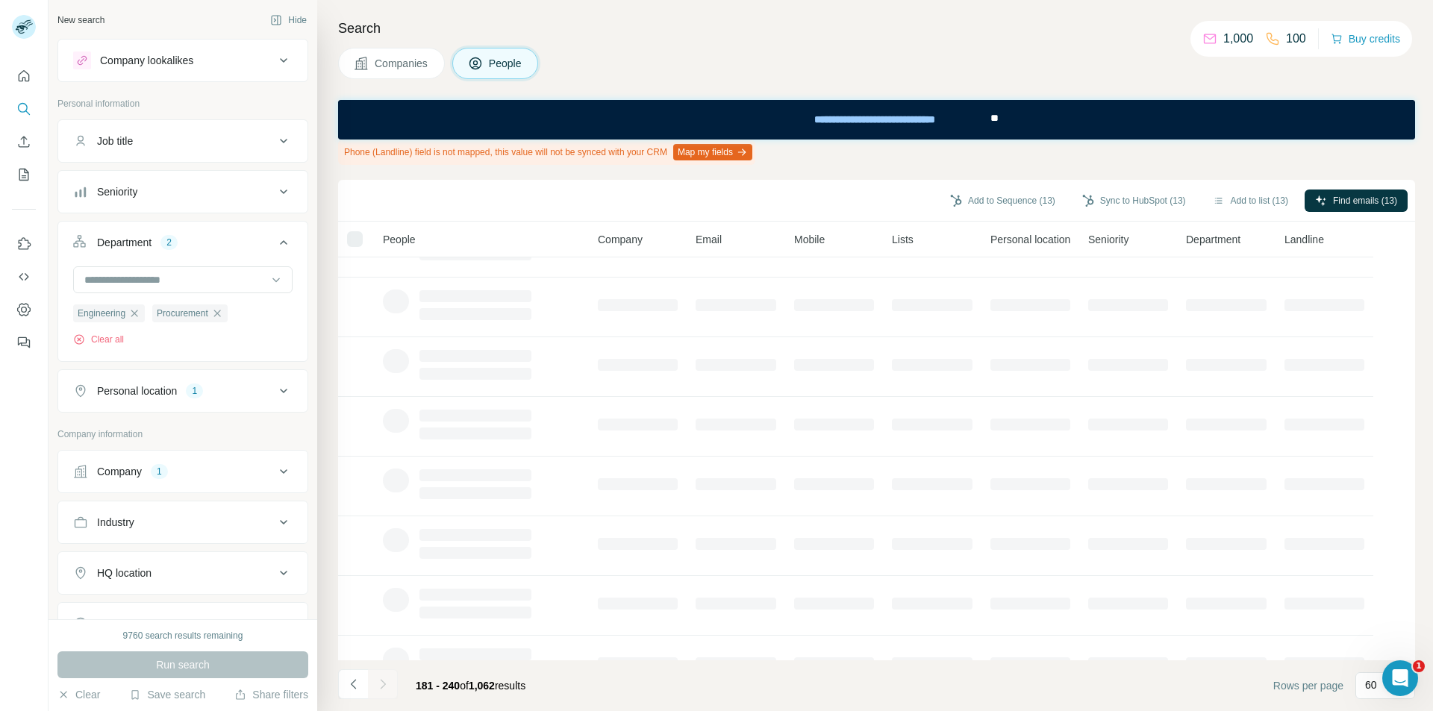
scroll to position [0, 0]
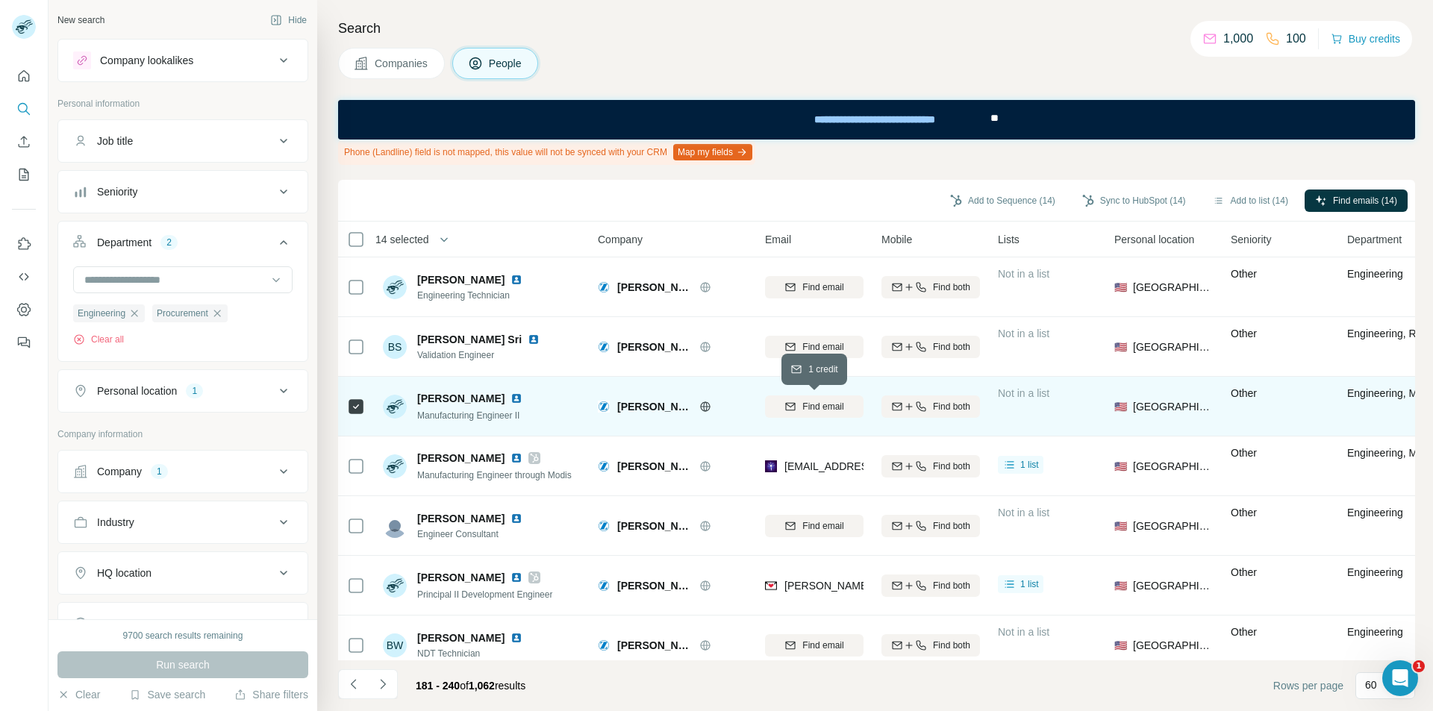
click at [792, 410] on icon "button" at bounding box center [791, 405] width 10 height 7
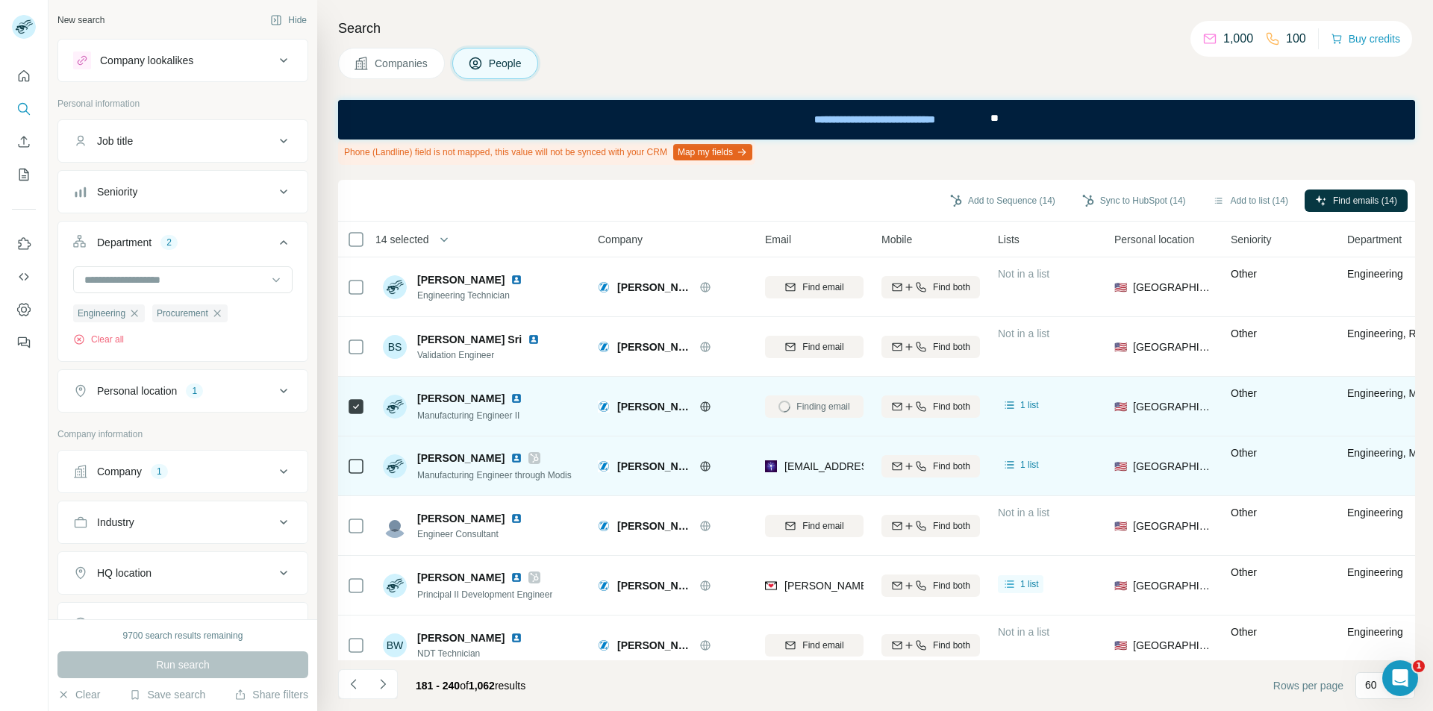
scroll to position [75, 0]
